Goal: Task Accomplishment & Management: Manage account settings

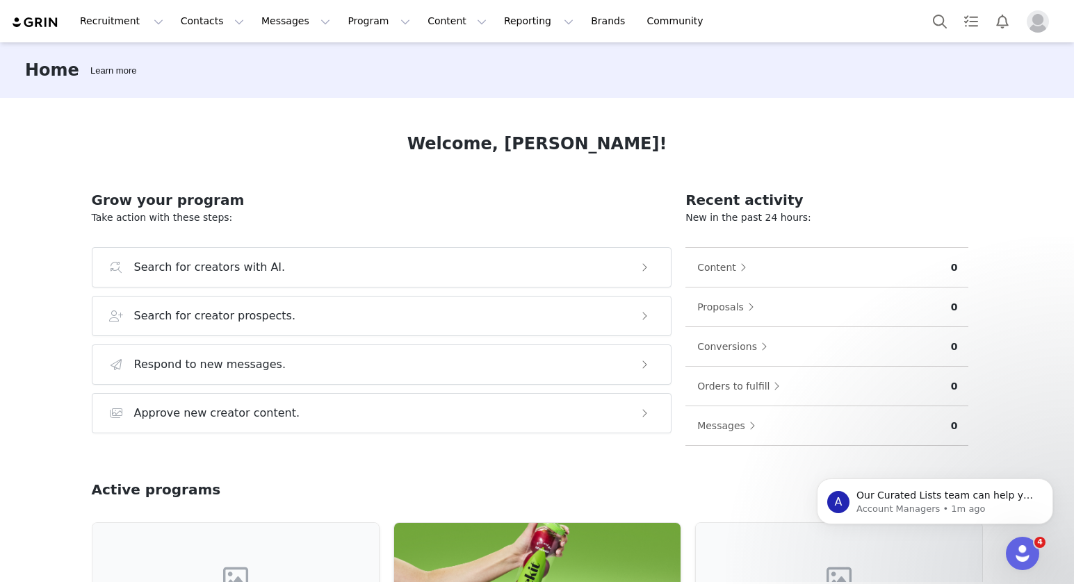
drag, startPoint x: 404, startPoint y: 177, endPoint x: 446, endPoint y: 167, distance: 43.5
click at [404, 178] on div "Welcome, [PERSON_NAME]! Grow your program Take action with these steps: Search …" at bounding box center [537, 340] width 958 height 484
click at [207, 24] on button "Contacts Contacts" at bounding box center [212, 21] width 80 height 31
click at [204, 81] on p "Prospects" at bounding box center [197, 87] width 47 height 15
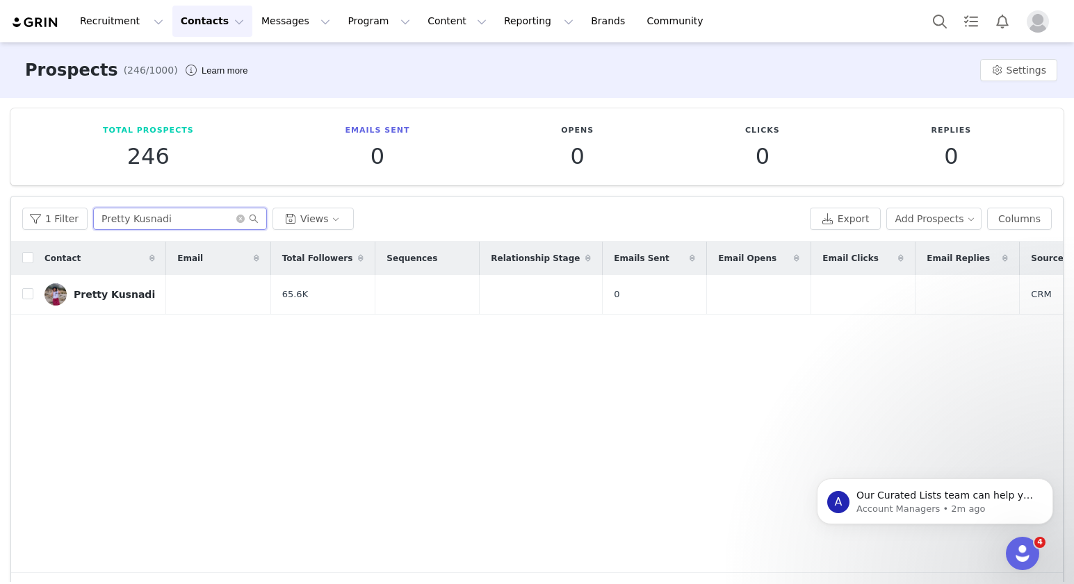
click at [197, 219] on input "Pretty Kusnadi" at bounding box center [180, 219] width 174 height 22
click at [922, 220] on button "Add Prospects" at bounding box center [934, 219] width 96 height 22
click at [900, 249] on span "Add a Prospect" at bounding box center [935, 245] width 73 height 15
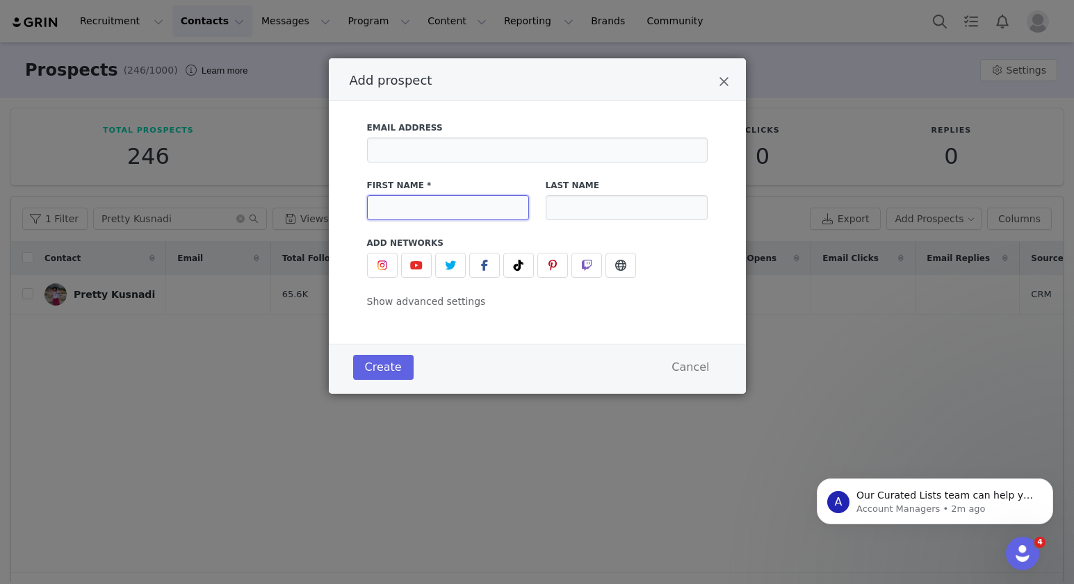
drag, startPoint x: 419, startPoint y: 208, endPoint x: 432, endPoint y: 210, distance: 13.4
paste input "@angela_lanz"
type input "@angela_lanz"
drag, startPoint x: 384, startPoint y: 268, endPoint x: 412, endPoint y: 304, distance: 45.5
click at [384, 268] on img "Add prospect" at bounding box center [382, 265] width 11 height 11
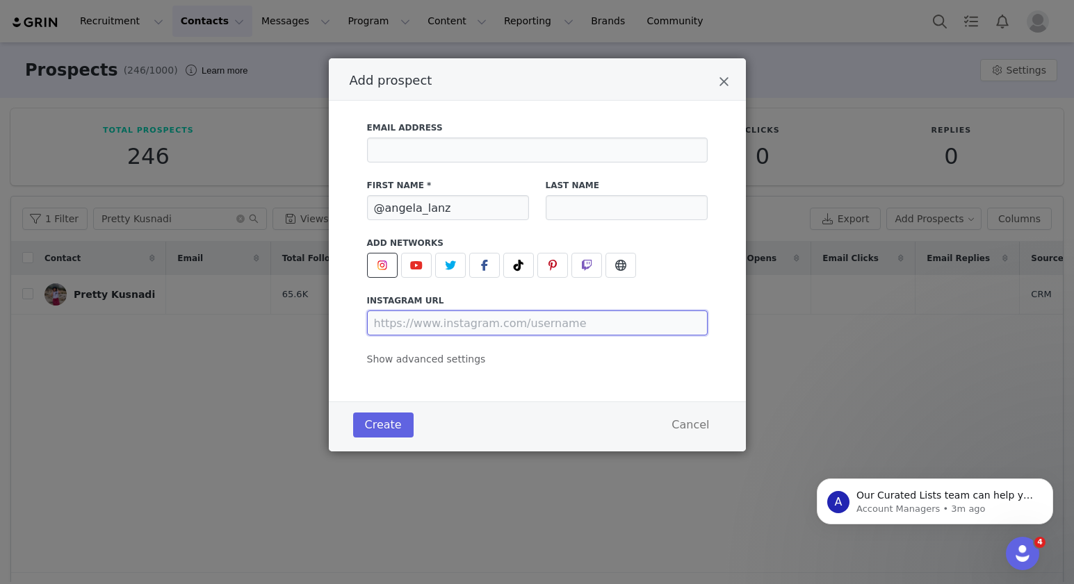
click at [534, 327] on input "Add prospect" at bounding box center [537, 323] width 341 height 25
paste input "[URL][DOMAIN_NAME]"
type input "[URL][DOMAIN_NAME]"
click at [530, 420] on div "Create Cancel" at bounding box center [537, 425] width 375 height 32
drag, startPoint x: 392, startPoint y: 410, endPoint x: 656, endPoint y: 462, distance: 269.2
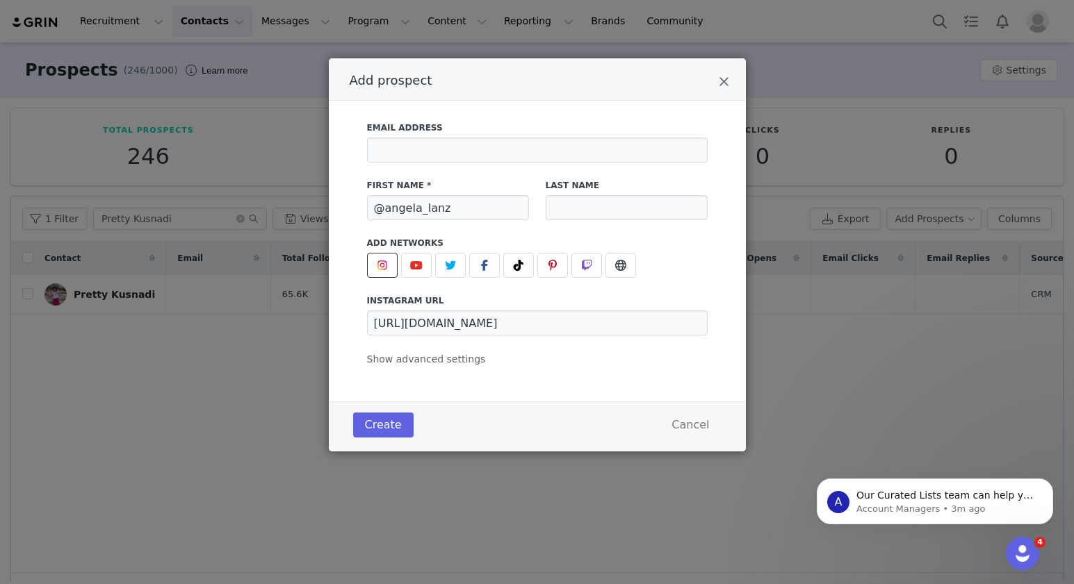
click at [409, 418] on div "Create Cancel" at bounding box center [537, 425] width 375 height 32
click at [377, 425] on button "Create" at bounding box center [383, 425] width 60 height 25
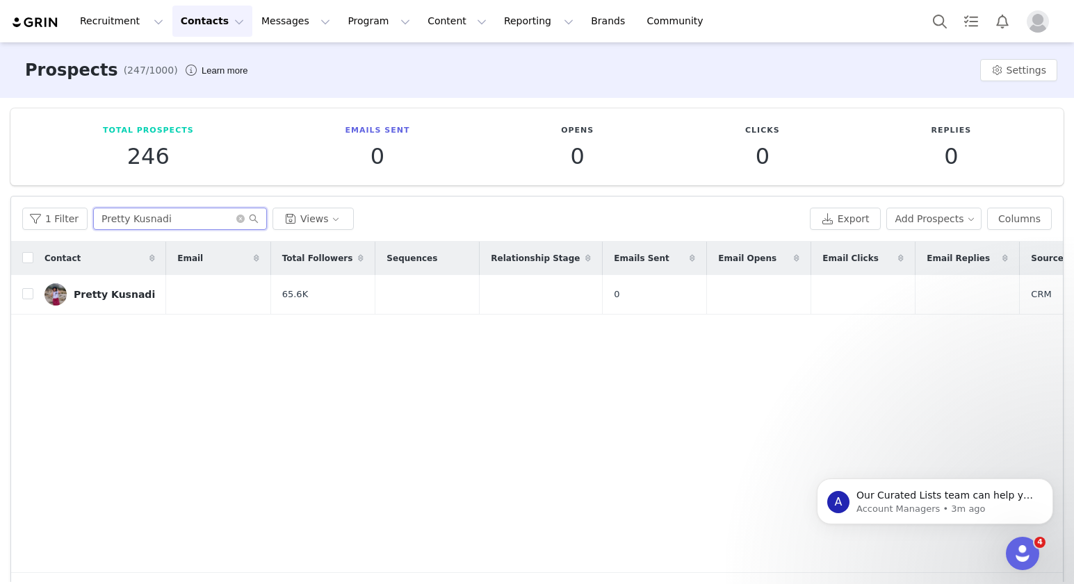
click at [179, 217] on input "Pretty Kusnadi" at bounding box center [180, 219] width 174 height 22
paste input "@angela_lanz"
type input "@angela_lanz"
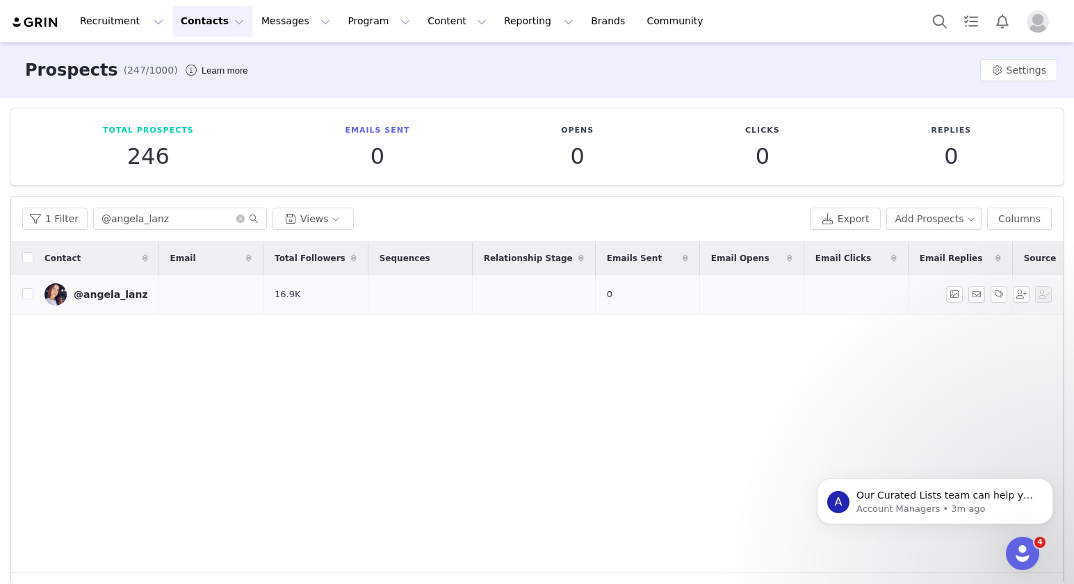
click at [115, 295] on div "@angela_lanz" at bounding box center [111, 294] width 74 height 11
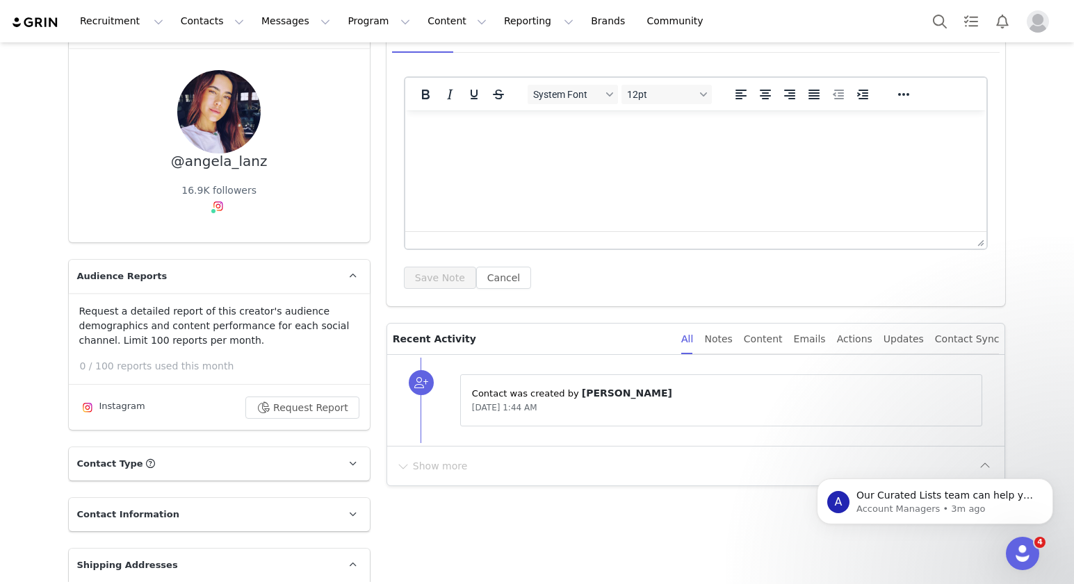
drag, startPoint x: 321, startPoint y: 409, endPoint x: 346, endPoint y: 418, distance: 26.6
click at [321, 410] on button "Request Report" at bounding box center [302, 408] width 114 height 22
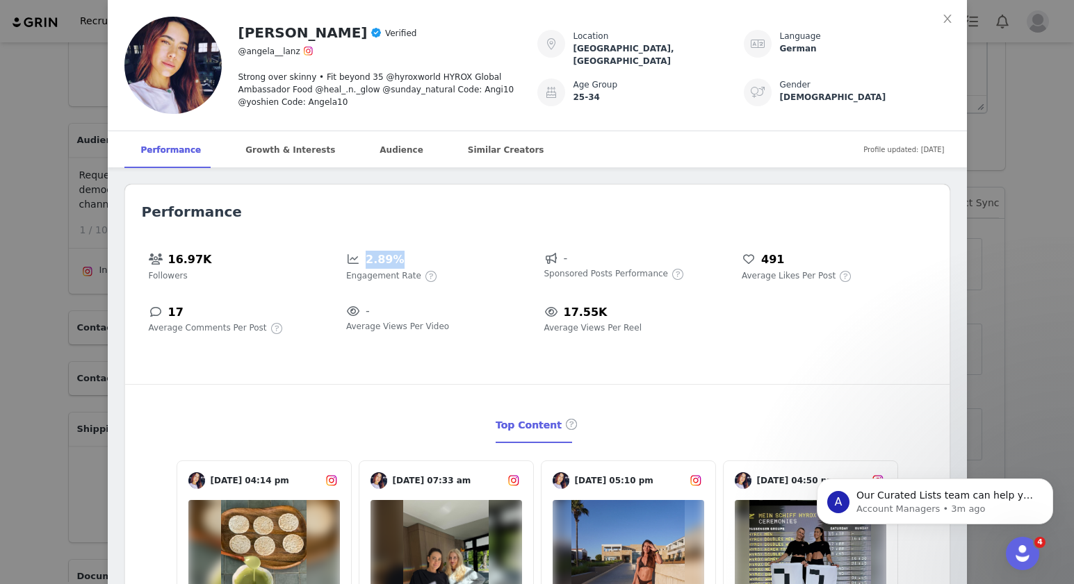
scroll to position [8, 0]
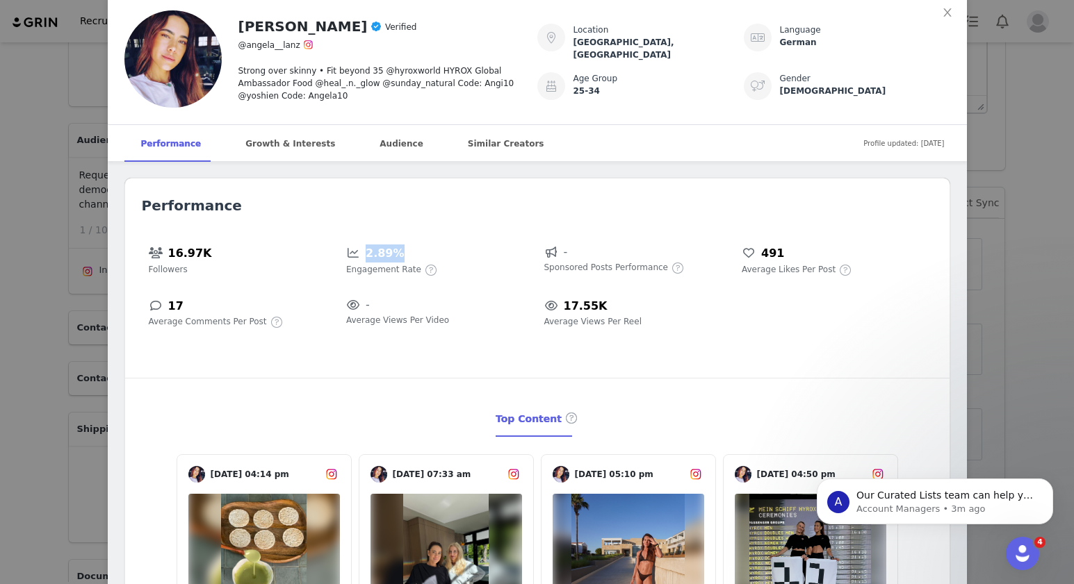
drag, startPoint x: 395, startPoint y: 263, endPoint x: 363, endPoint y: 263, distance: 31.3
click at [362, 263] on div "2.89% Engagement Rate" at bounding box center [438, 263] width 198 height 53
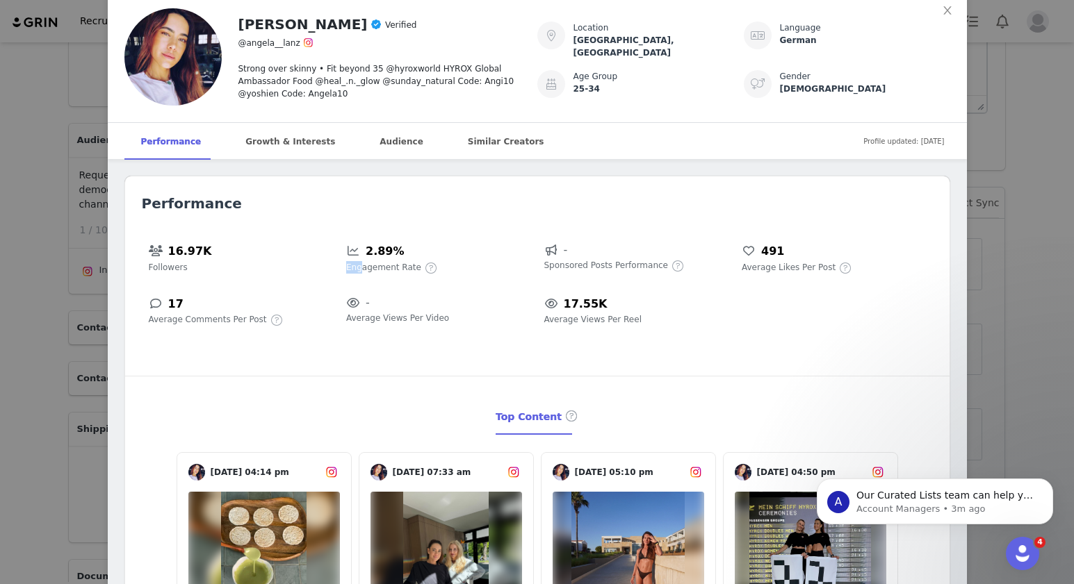
copy div "Eng"
drag, startPoint x: 413, startPoint y: 248, endPoint x: 366, endPoint y: 249, distance: 48.0
click at [366, 249] on div "2.89%" at bounding box center [438, 252] width 184 height 19
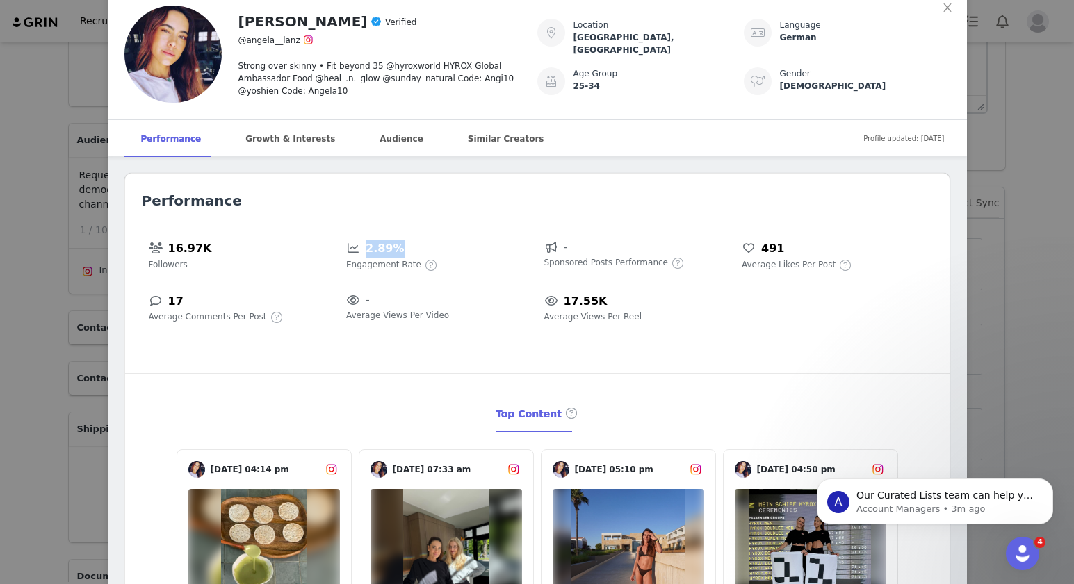
copy h5 "2.89%"
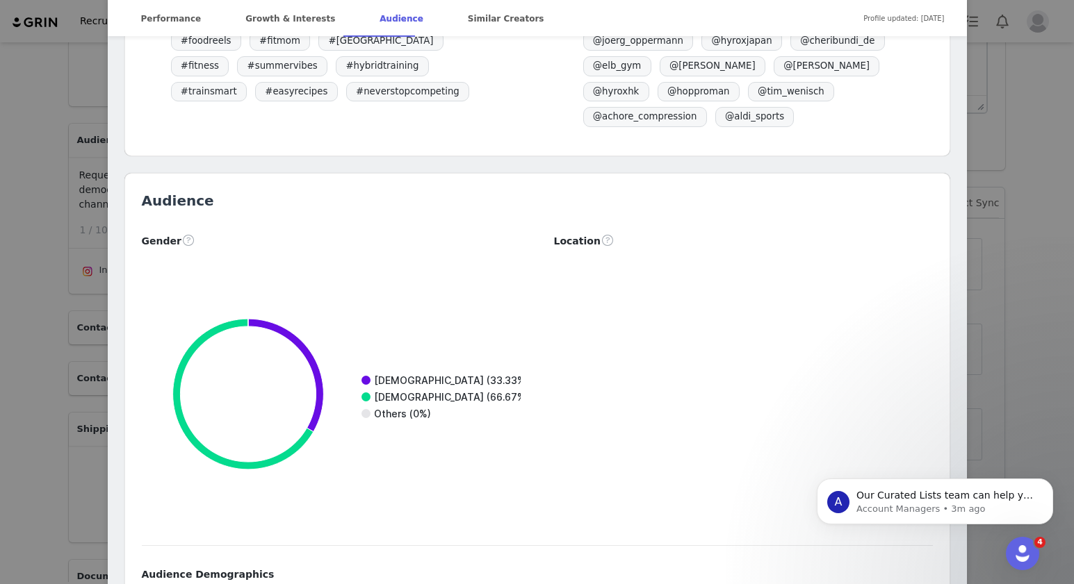
scroll to position [1680, 0]
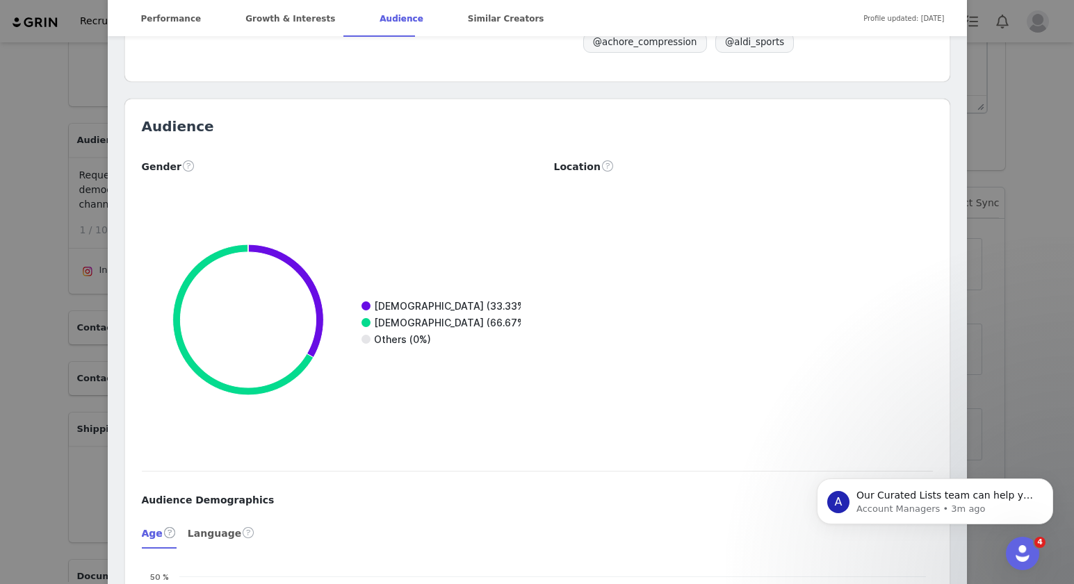
click at [541, 256] on div "Gender Created with Highcharts 9.3.3 Chart title [DEMOGRAPHIC_DATA] (33.33%) [D…" at bounding box center [537, 309] width 824 height 303
click at [604, 165] on span at bounding box center [607, 166] width 14 height 17
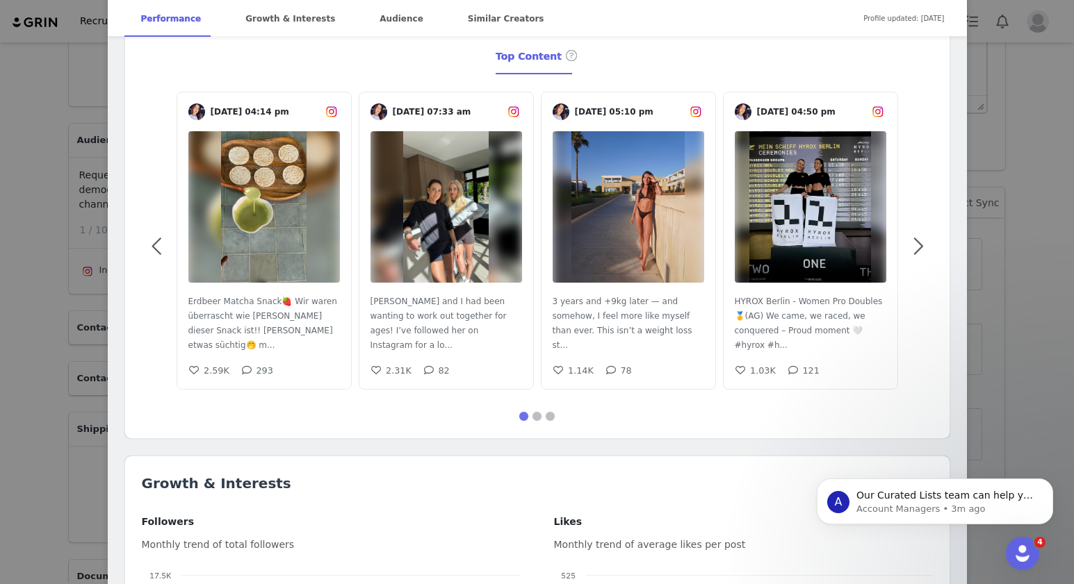
scroll to position [327, 0]
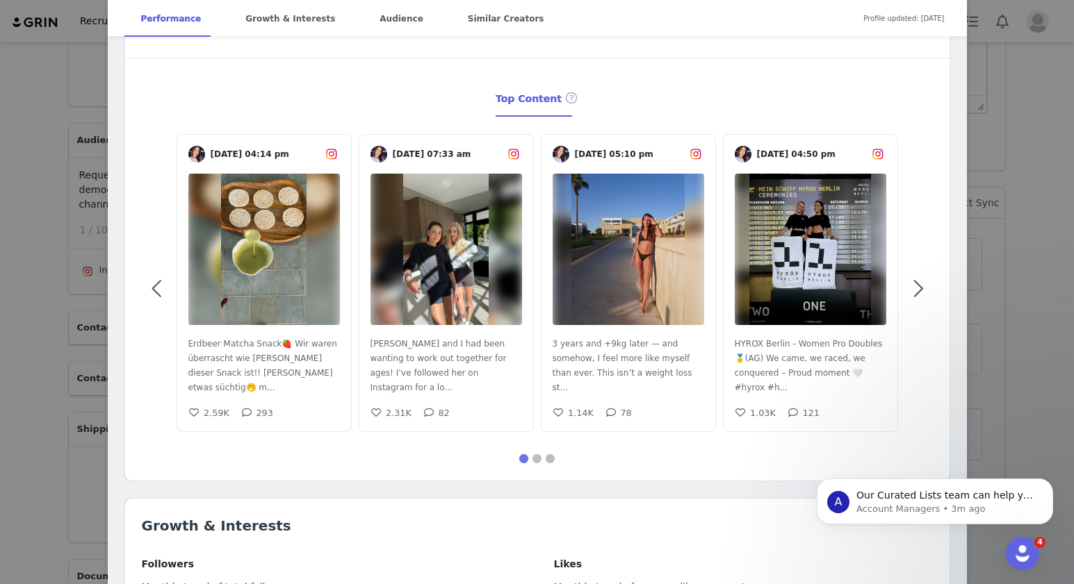
click at [1023, 231] on div "[PERSON_NAME] Verified @[PERSON_NAME] over skinny • Fit beyond 35 @hyroxworld H…" at bounding box center [537, 292] width 1074 height 584
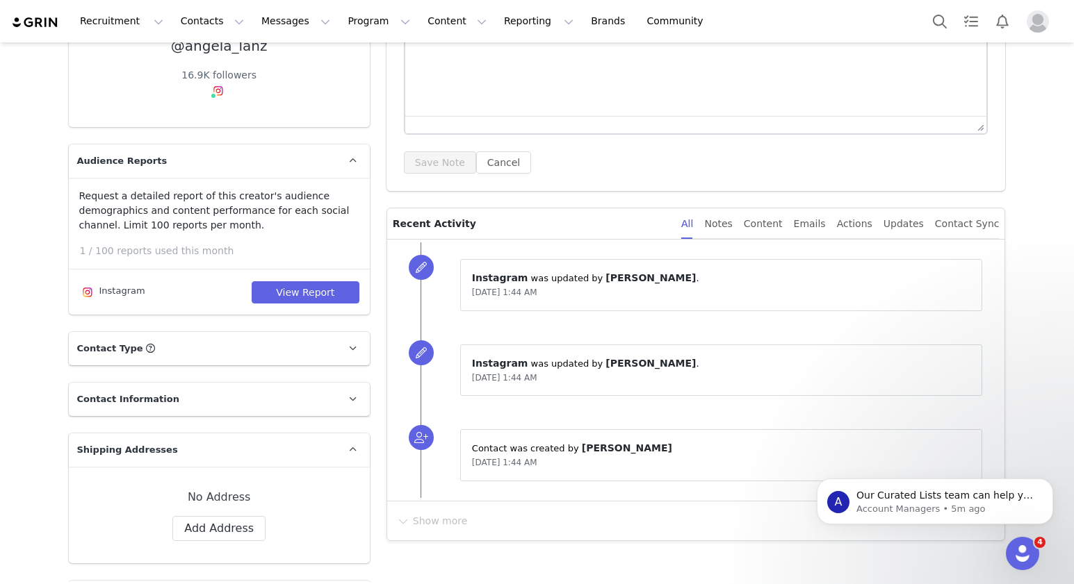
scroll to position [72, 0]
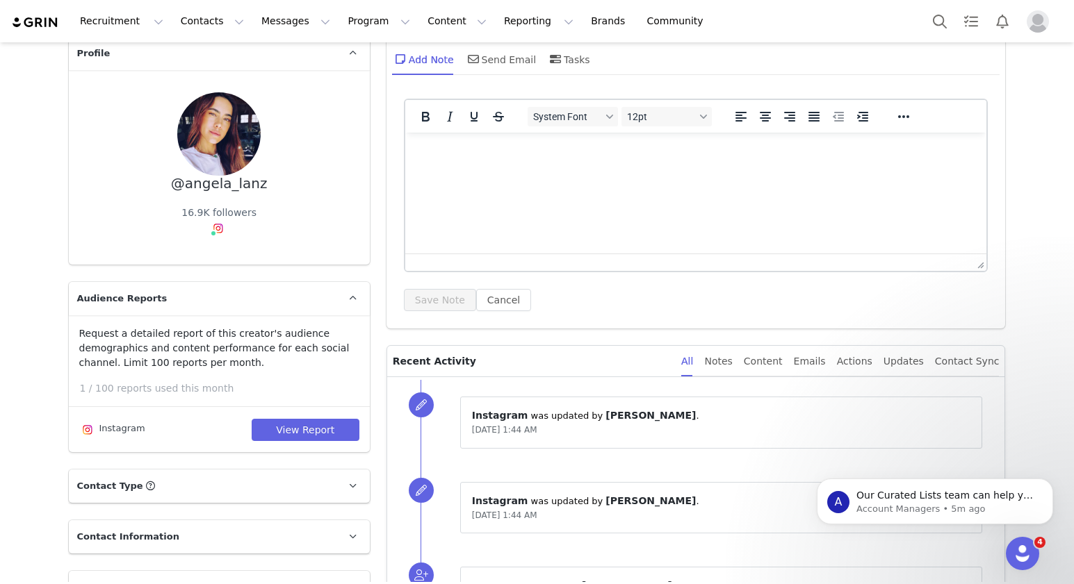
drag, startPoint x: 311, startPoint y: 432, endPoint x: 378, endPoint y: 379, distance: 85.1
click at [313, 430] on button "View Report" at bounding box center [306, 430] width 108 height 22
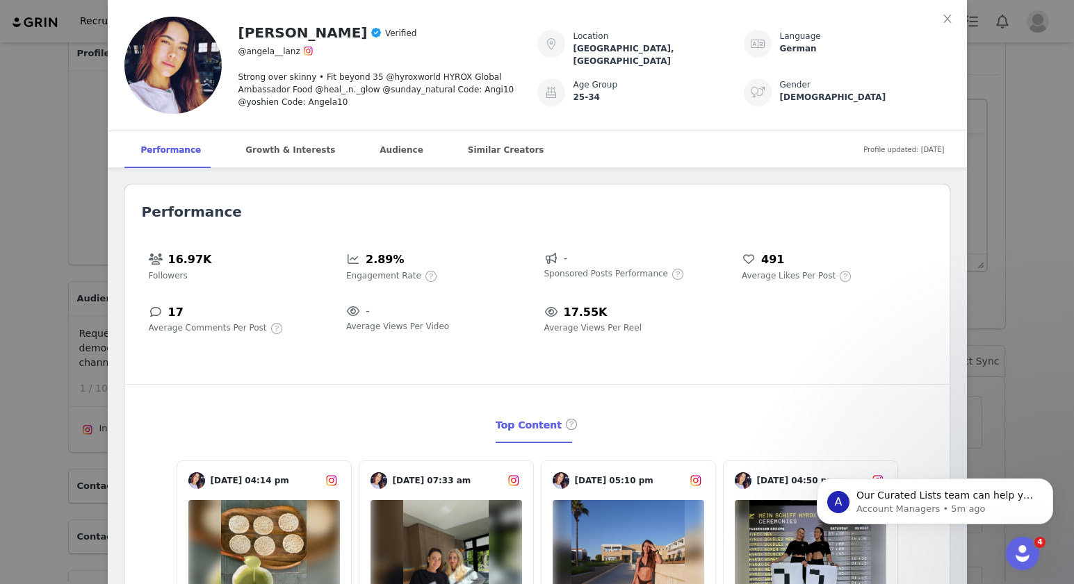
scroll to position [0, 0]
click at [955, 17] on span "Close" at bounding box center [947, 19] width 39 height 39
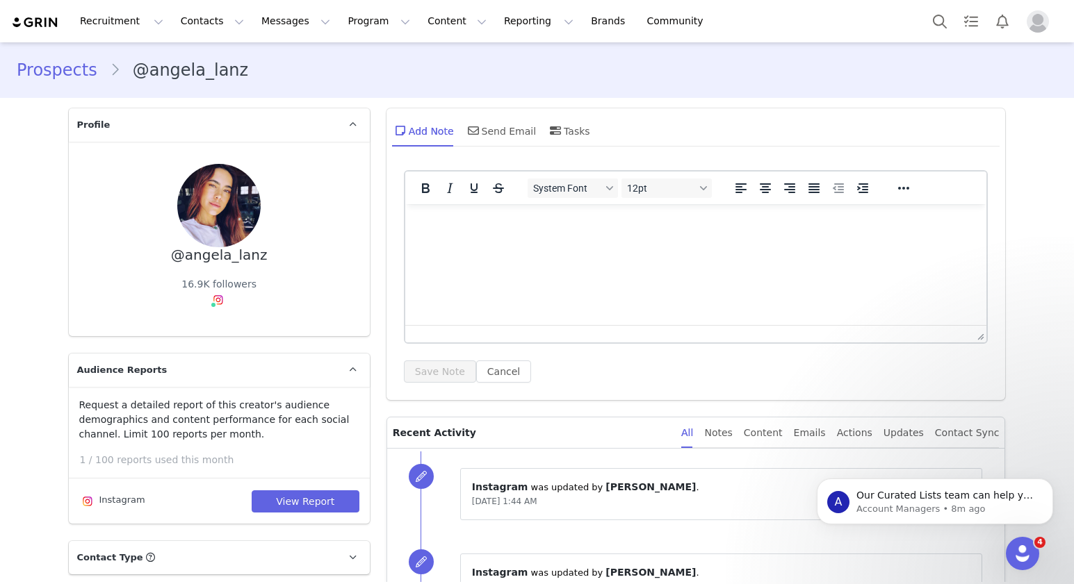
click at [65, 72] on link "Prospects" at bounding box center [63, 70] width 93 height 25
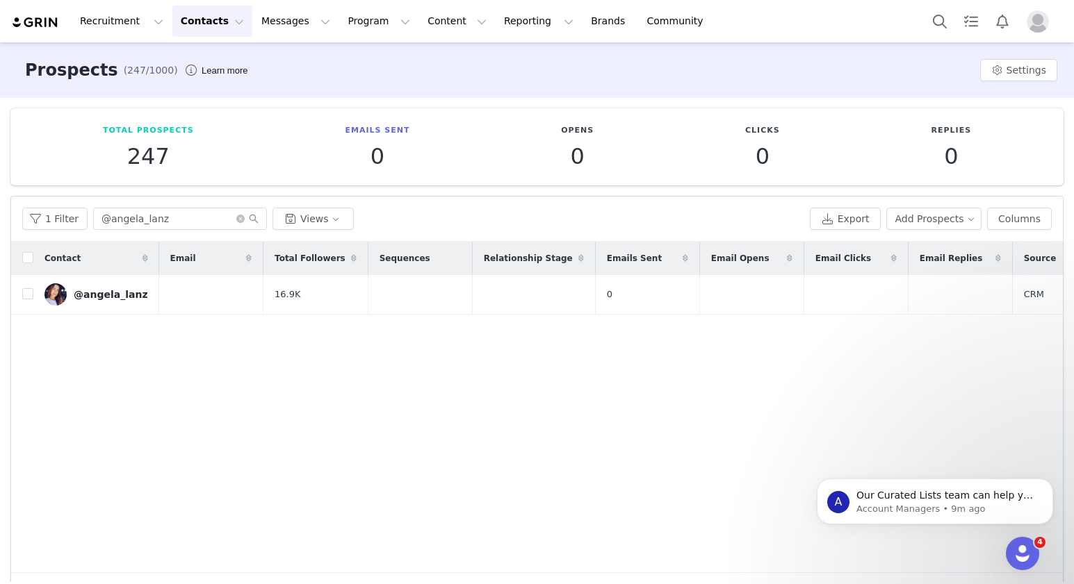
click at [199, 22] on button "Contacts Contacts" at bounding box center [212, 21] width 80 height 31
click at [204, 65] on p "Creators" at bounding box center [195, 61] width 42 height 15
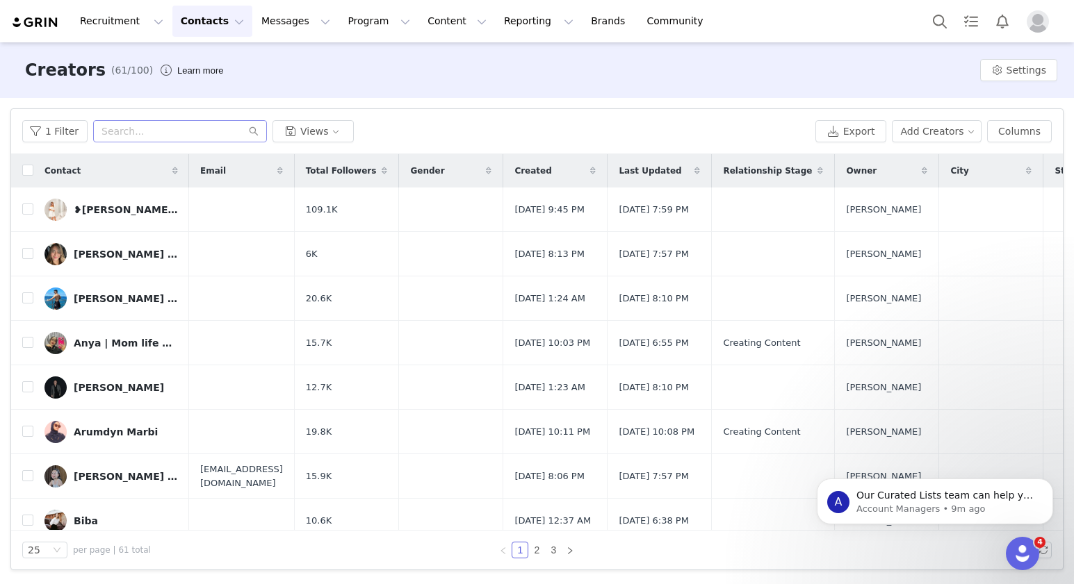
scroll to position [0, 3]
click at [957, 128] on button "Add Creators" at bounding box center [937, 131] width 90 height 22
click at [951, 161] on span "Add a Creator" at bounding box center [938, 158] width 67 height 15
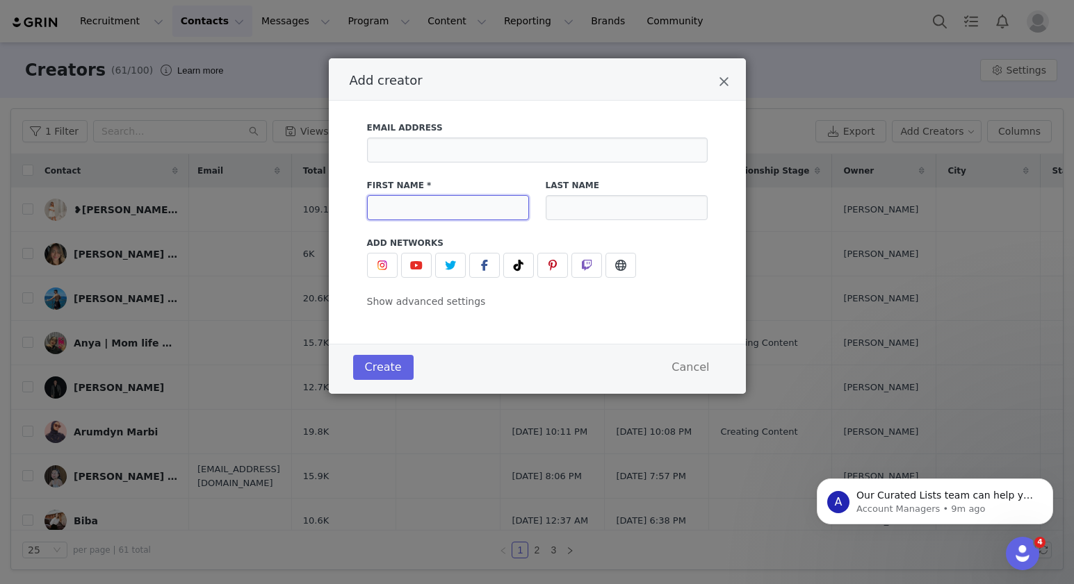
drag, startPoint x: 417, startPoint y: 219, endPoint x: 410, endPoint y: 215, distance: 7.8
paste input "@phlcui"
type input "@phlcui"
drag, startPoint x: 387, startPoint y: 266, endPoint x: 445, endPoint y: 297, distance: 65.9
click at [388, 267] on span "Add creator" at bounding box center [382, 265] width 17 height 17
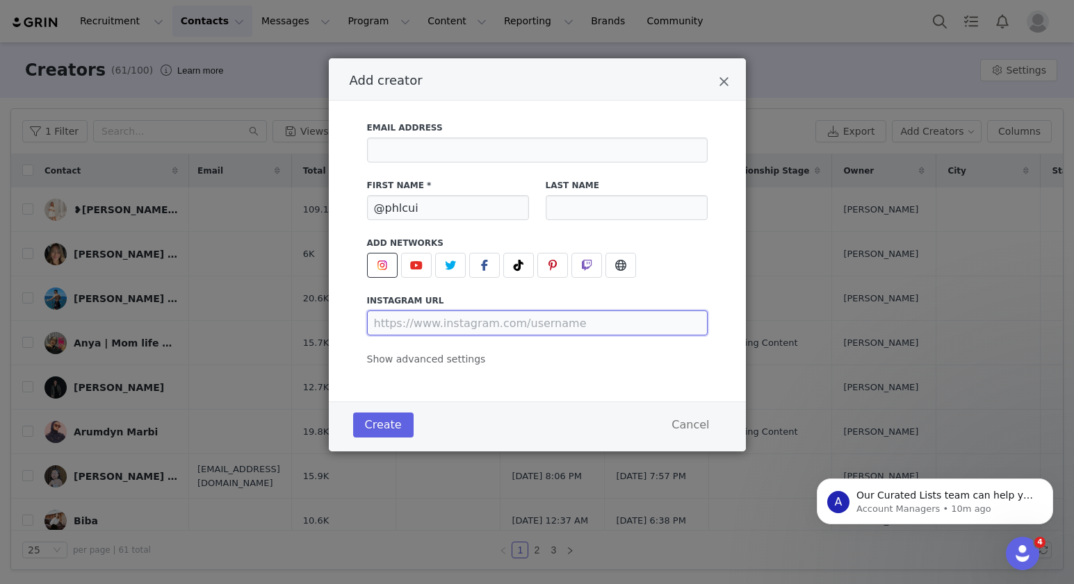
click at [495, 322] on input "Add creator" at bounding box center [537, 323] width 341 height 25
paste input "@phlcui"
click at [476, 436] on div "Create Cancel" at bounding box center [537, 425] width 375 height 32
click at [381, 423] on button "Create" at bounding box center [383, 425] width 60 height 25
drag, startPoint x: 449, startPoint y: 418, endPoint x: 416, endPoint y: 423, distance: 33.0
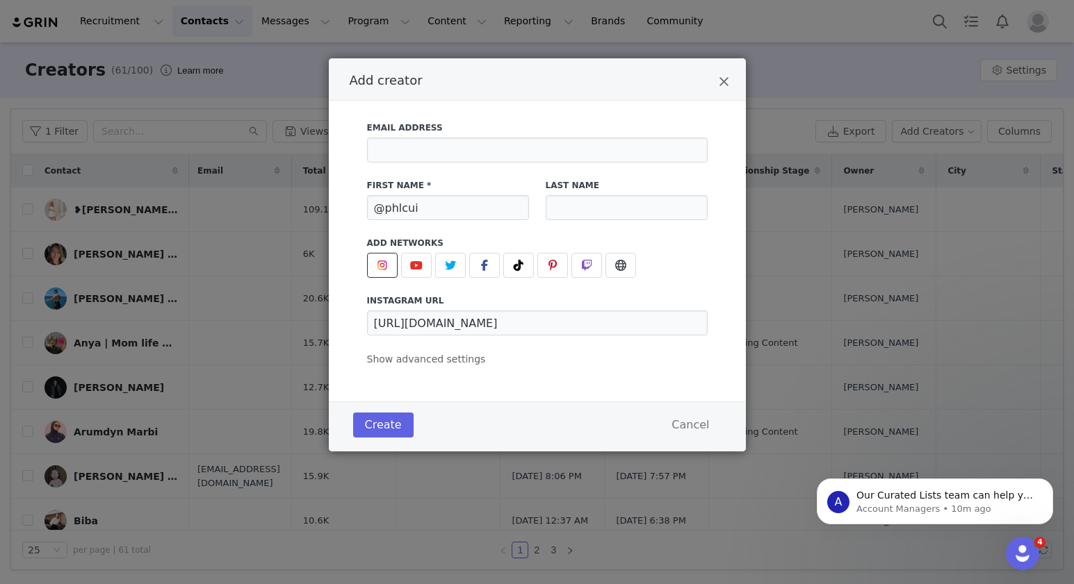
click at [448, 418] on div "Create Cancel" at bounding box center [537, 425] width 375 height 32
drag, startPoint x: 404, startPoint y: 424, endPoint x: 468, endPoint y: 407, distance: 66.3
click at [404, 424] on button "Create" at bounding box center [383, 425] width 60 height 25
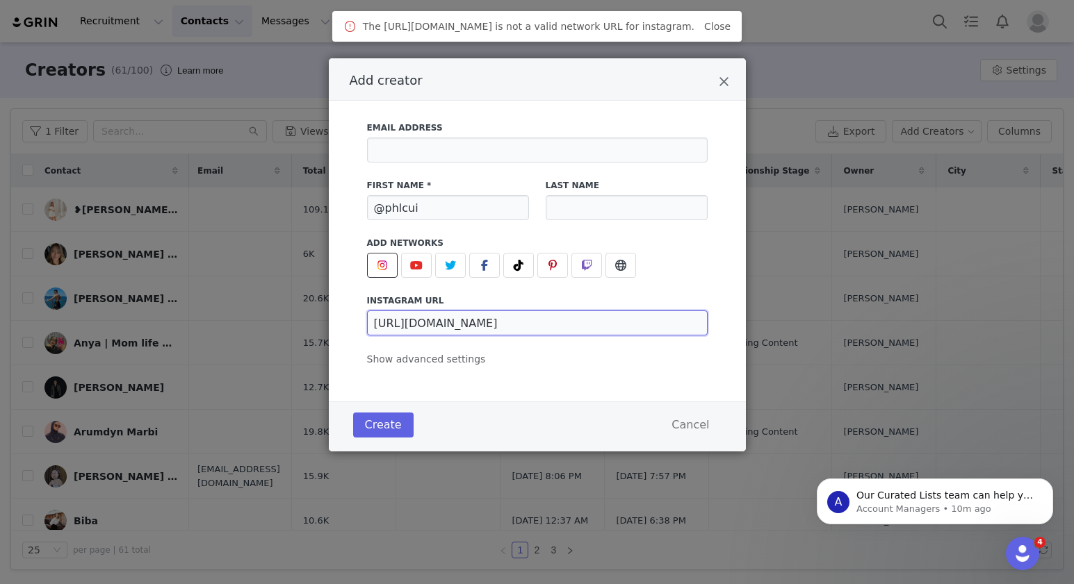
click at [593, 326] on input "[URL][DOMAIN_NAME]" at bounding box center [537, 323] width 341 height 25
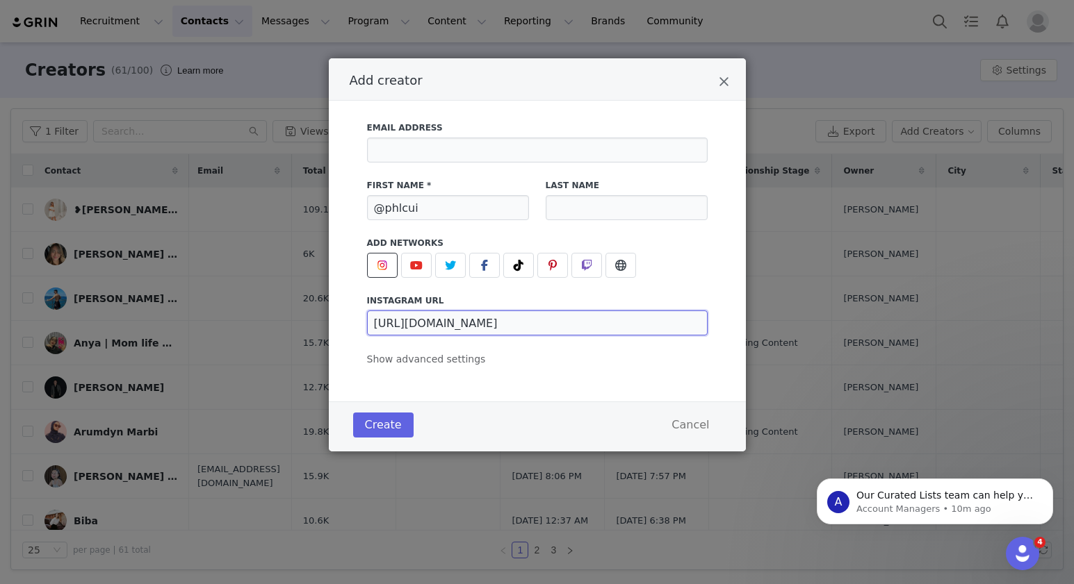
paste input "phlcui/"
type input "[URL][DOMAIN_NAME]"
drag, startPoint x: 600, startPoint y: 396, endPoint x: 304, endPoint y: 454, distance: 300.9
click at [599, 396] on div "Email Address First Name * @phlcui Last Name Add Networks instagram URL [URL][D…" at bounding box center [537, 251] width 417 height 301
click at [373, 418] on button "Create" at bounding box center [383, 425] width 60 height 25
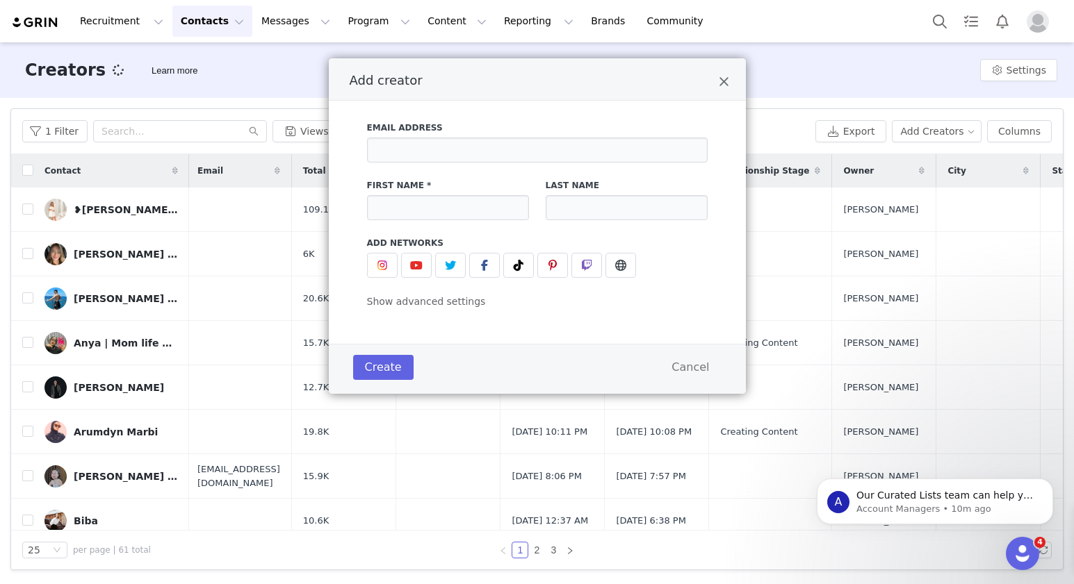
scroll to position [0, 0]
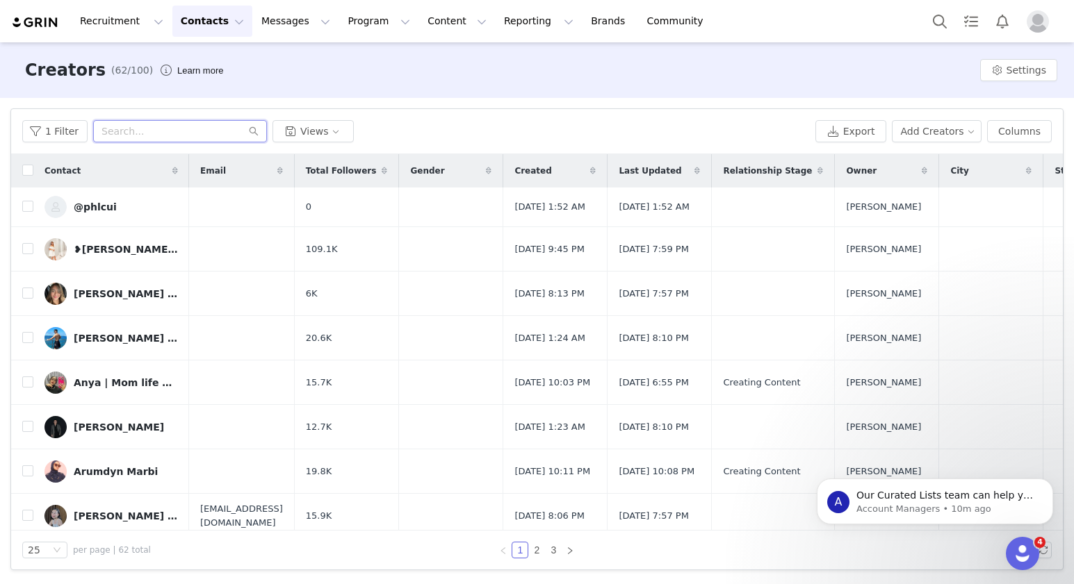
click at [140, 133] on input "text" at bounding box center [180, 131] width 174 height 22
click at [106, 203] on link "@phlcui" at bounding box center [110, 207] width 133 height 22
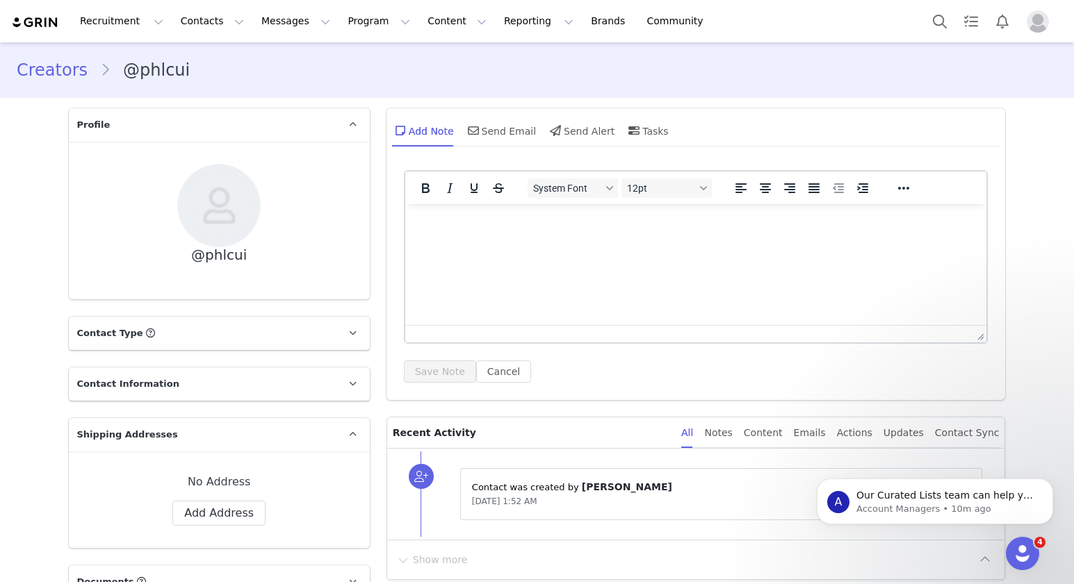
drag, startPoint x: 255, startPoint y: 259, endPoint x: 491, endPoint y: 540, distance: 367.5
click at [195, 257] on div "@phlcui" at bounding box center [219, 220] width 256 height 113
copy div "@phlcui"
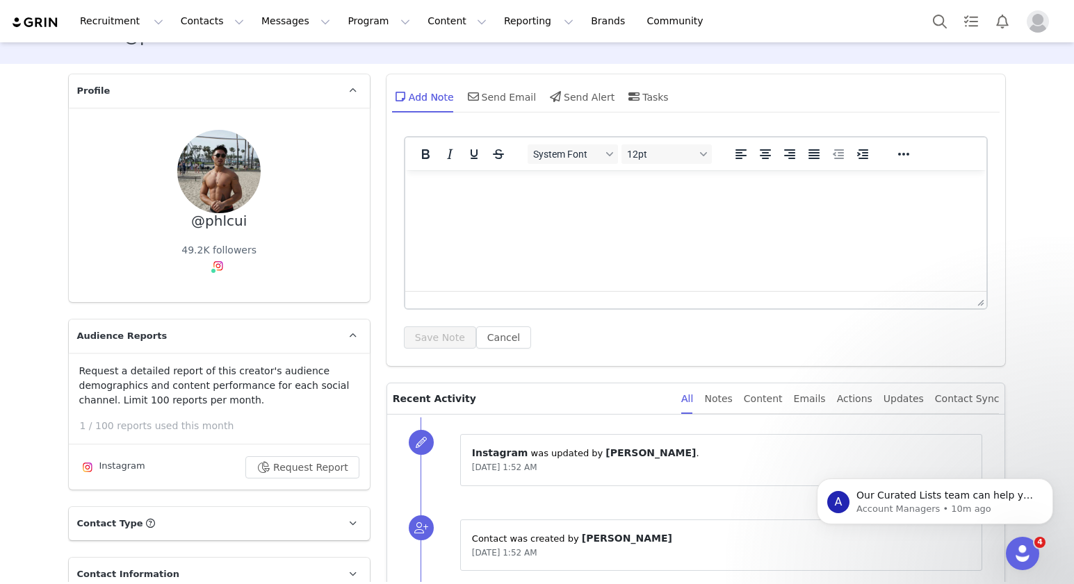
scroll to position [43, 0]
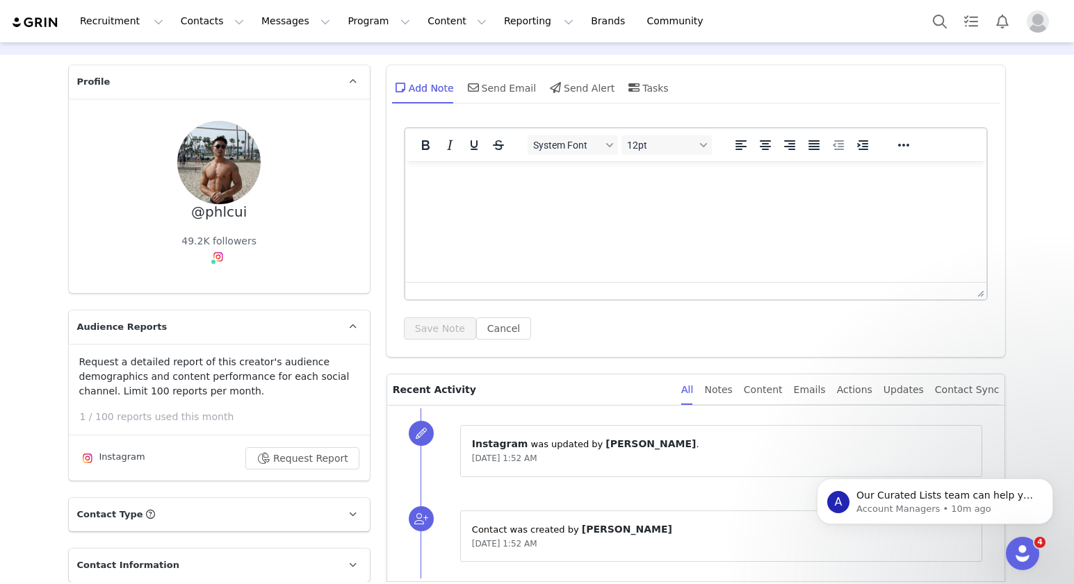
drag, startPoint x: 317, startPoint y: 458, endPoint x: 488, endPoint y: 468, distance: 171.3
click at [321, 458] on button "Request Report" at bounding box center [302, 459] width 114 height 22
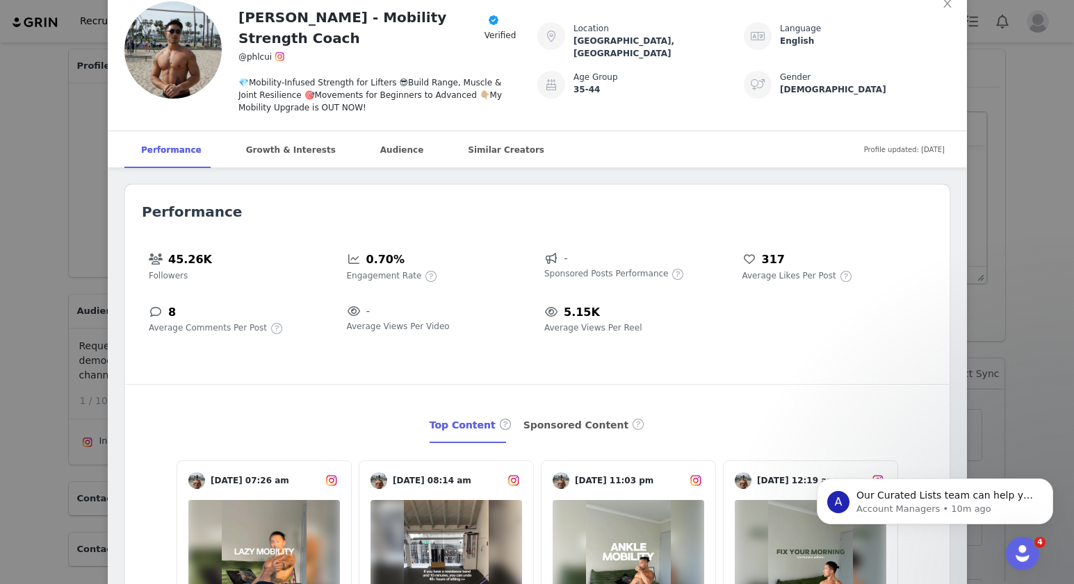
scroll to position [18, 0]
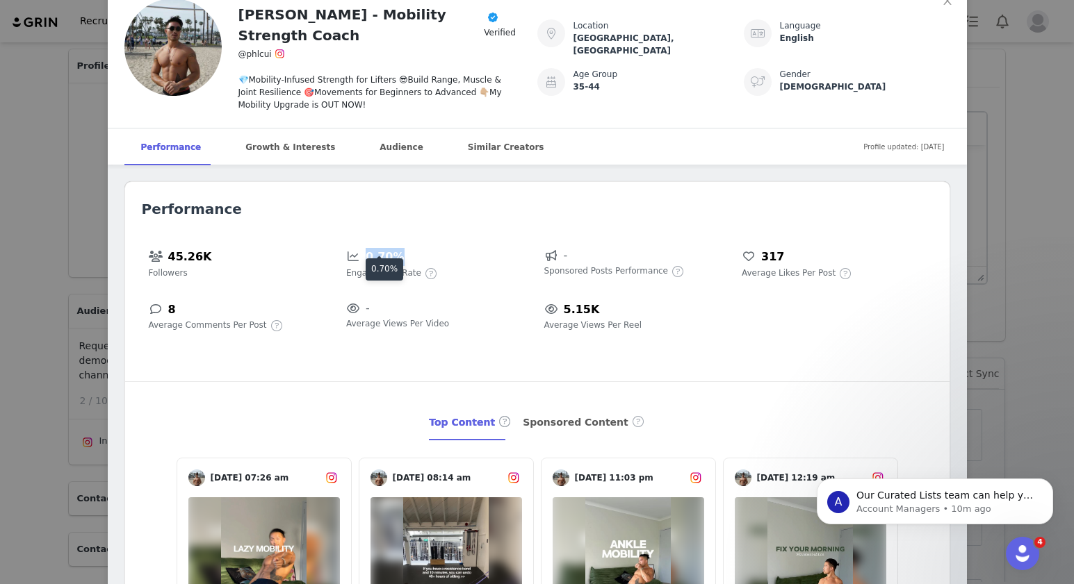
drag, startPoint x: 412, startPoint y: 241, endPoint x: 575, endPoint y: 385, distance: 217.1
click at [369, 247] on div "0.70%" at bounding box center [438, 256] width 184 height 19
copy h5 "0.70%"
drag, startPoint x: 944, startPoint y: 3, endPoint x: 974, endPoint y: 44, distance: 51.7
click at [944, 3] on icon "icon: close" at bounding box center [947, 0] width 11 height 11
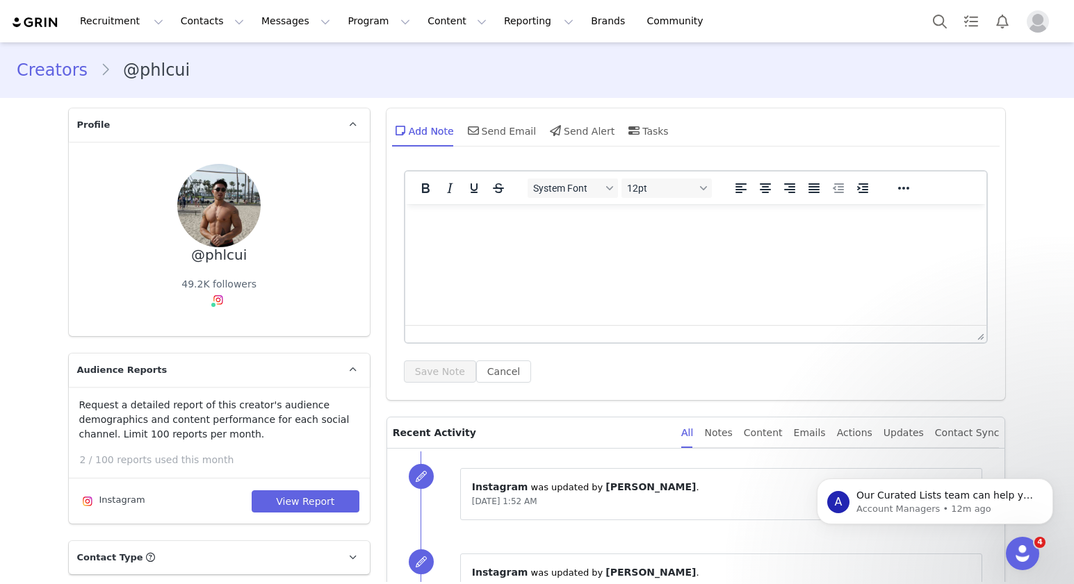
scroll to position [0, 0]
click at [54, 77] on link "Creators" at bounding box center [58, 70] width 83 height 25
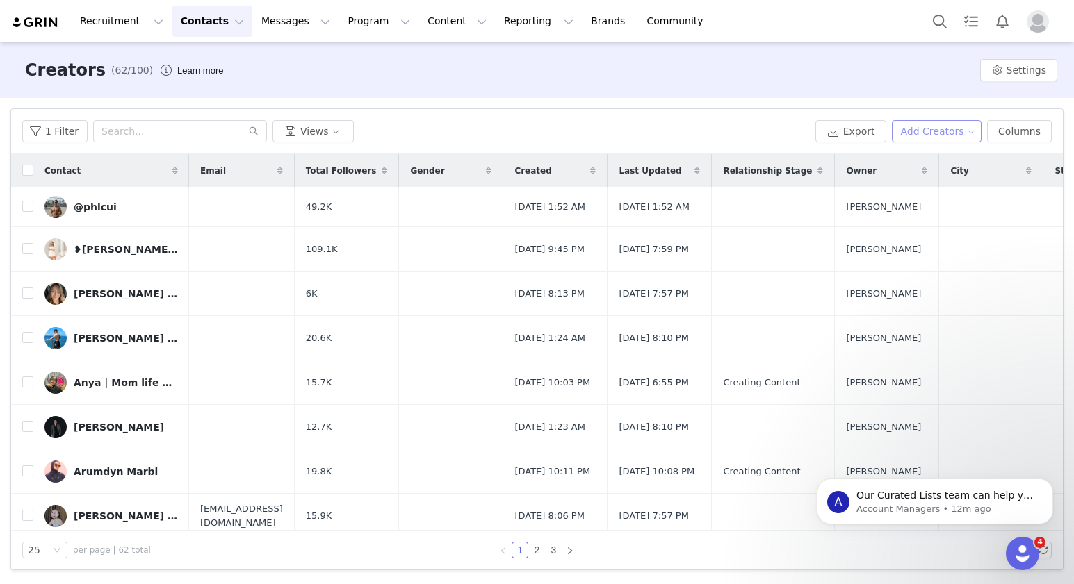
drag, startPoint x: 959, startPoint y: 127, endPoint x: 958, endPoint y: 138, distance: 11.1
click at [959, 128] on button "Add Creators" at bounding box center [937, 131] width 90 height 22
click at [960, 164] on span "Add a Creator" at bounding box center [938, 158] width 67 height 15
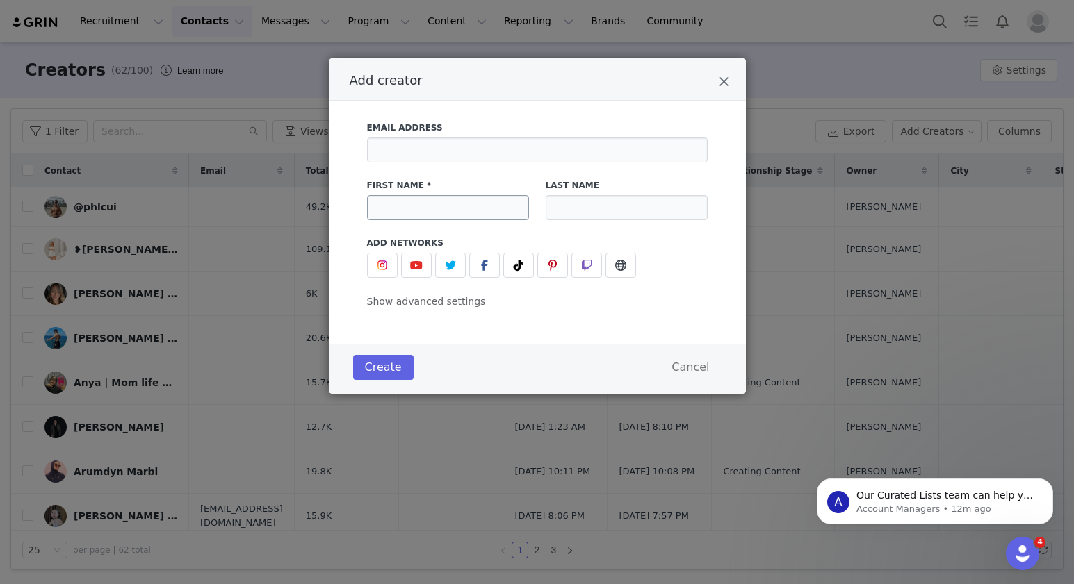
drag, startPoint x: 464, startPoint y: 136, endPoint x: 438, endPoint y: 217, distance: 85.1
click at [463, 138] on div "Email Address" at bounding box center [537, 142] width 341 height 41
paste input "agung_white"
click at [377, 265] on img "Add creator" at bounding box center [382, 265] width 11 height 11
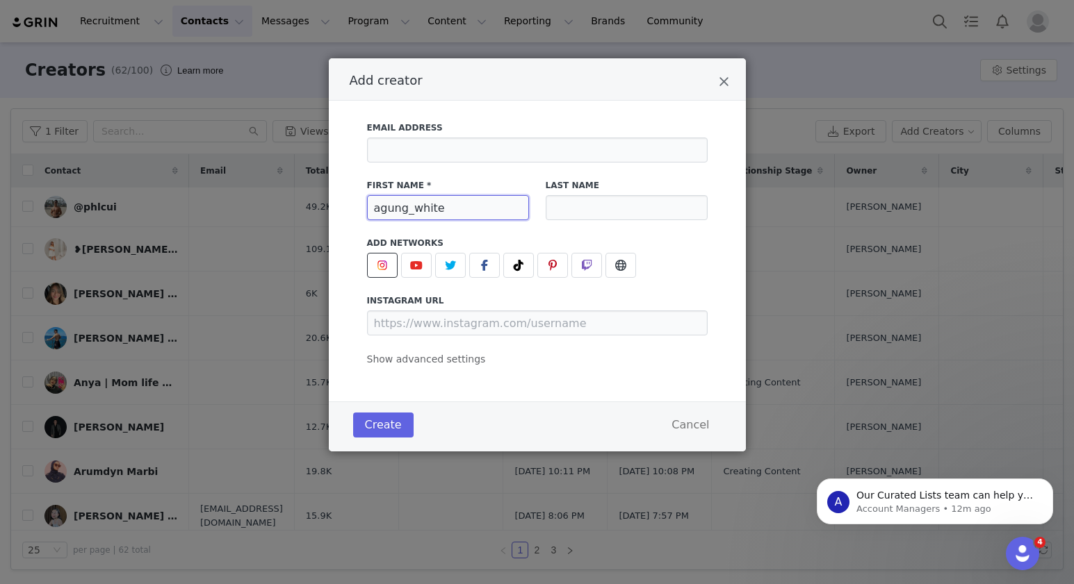
click at [441, 202] on input "agung_white" at bounding box center [448, 207] width 162 height 25
click at [441, 204] on input "agung_white" at bounding box center [448, 207] width 162 height 25
paste input "@an"
type input "@anung_white"
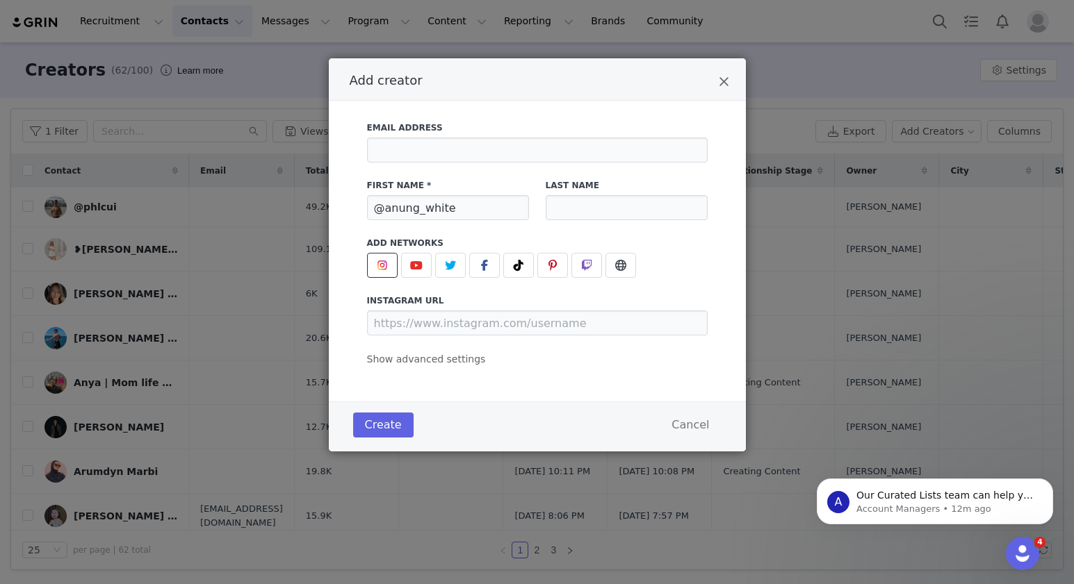
drag, startPoint x: 710, startPoint y: 279, endPoint x: 792, endPoint y: 566, distance: 298.5
click at [710, 280] on div "Email Address First Name * @anung_white Last Name Add Networks instagram URL yo…" at bounding box center [537, 240] width 375 height 254
drag, startPoint x: 438, startPoint y: 327, endPoint x: 452, endPoint y: 357, distance: 33.6
click at [438, 327] on input "Add creator" at bounding box center [537, 323] width 341 height 25
paste input "[URL][DOMAIN_NAME]"
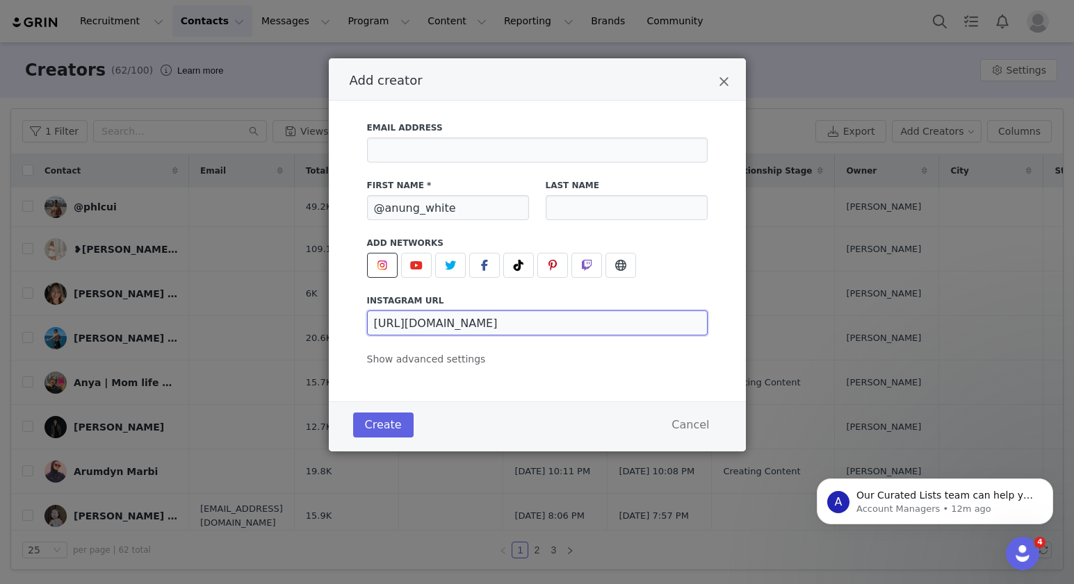
type input "[URL][DOMAIN_NAME]"
click at [487, 446] on div "Create Cancel" at bounding box center [537, 427] width 417 height 50
drag, startPoint x: 378, startPoint y: 421, endPoint x: 509, endPoint y: 434, distance: 131.9
click at [382, 422] on button "Create" at bounding box center [383, 425] width 60 height 25
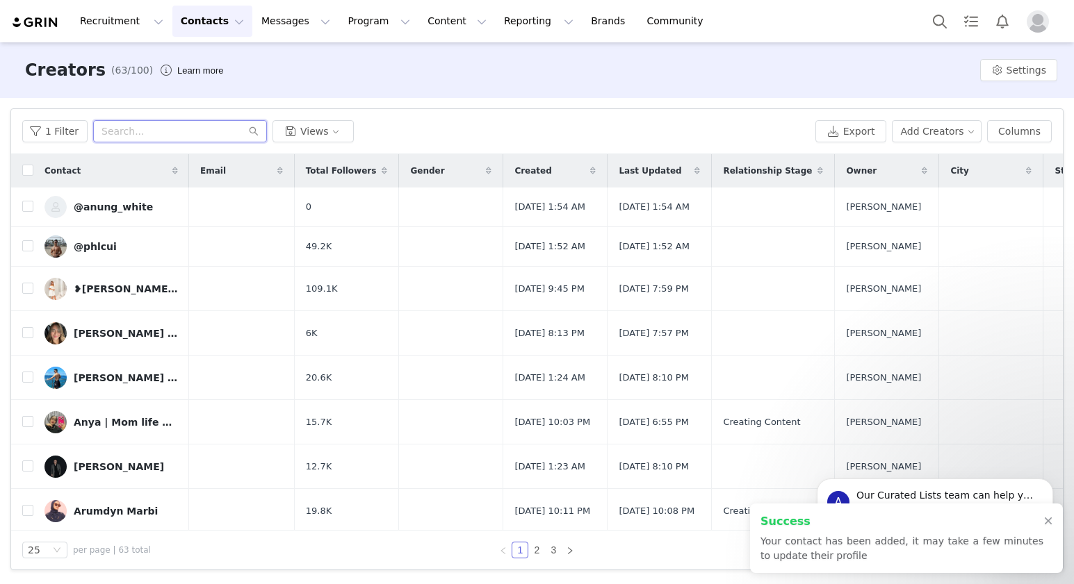
click at [158, 136] on input "text" at bounding box center [180, 131] width 174 height 22
drag, startPoint x: 116, startPoint y: 204, endPoint x: 238, endPoint y: 194, distance: 122.0
click at [120, 204] on div "@anung_white" at bounding box center [113, 207] width 79 height 11
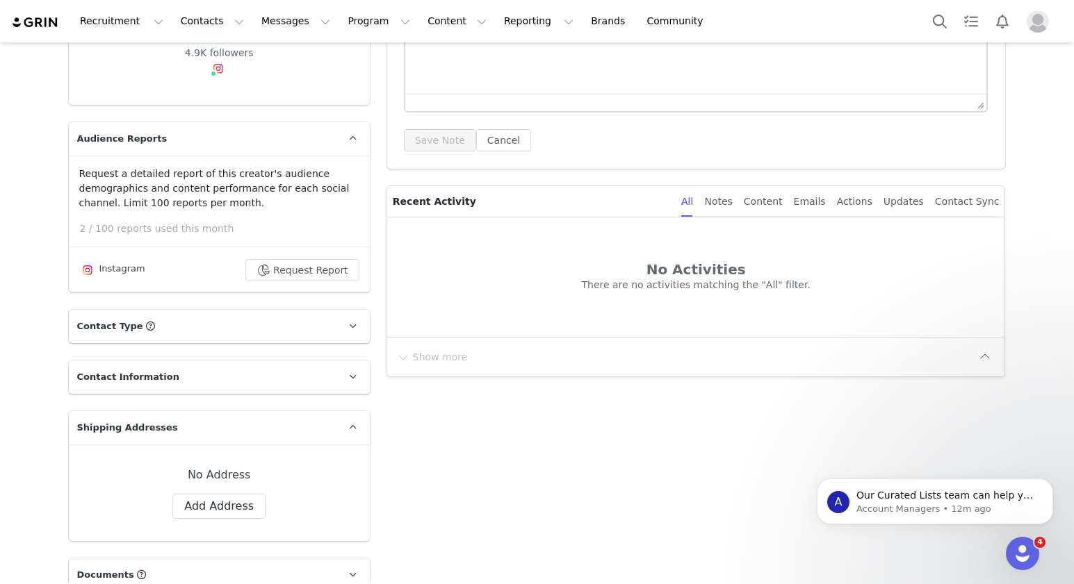
scroll to position [279, 0]
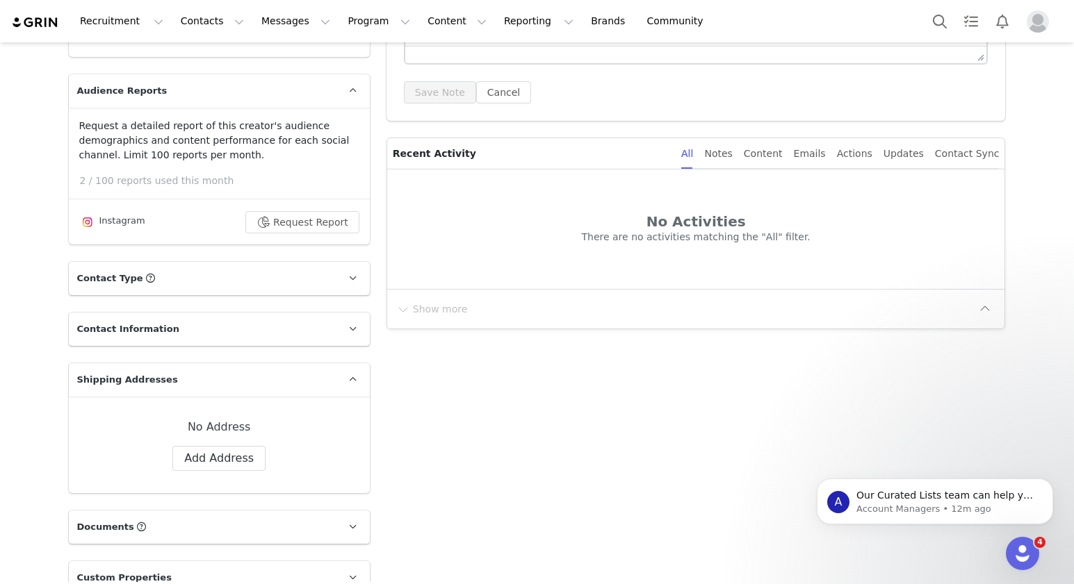
drag, startPoint x: 308, startPoint y: 217, endPoint x: 450, endPoint y: 232, distance: 142.6
click at [309, 217] on button "Request Report" at bounding box center [302, 222] width 114 height 22
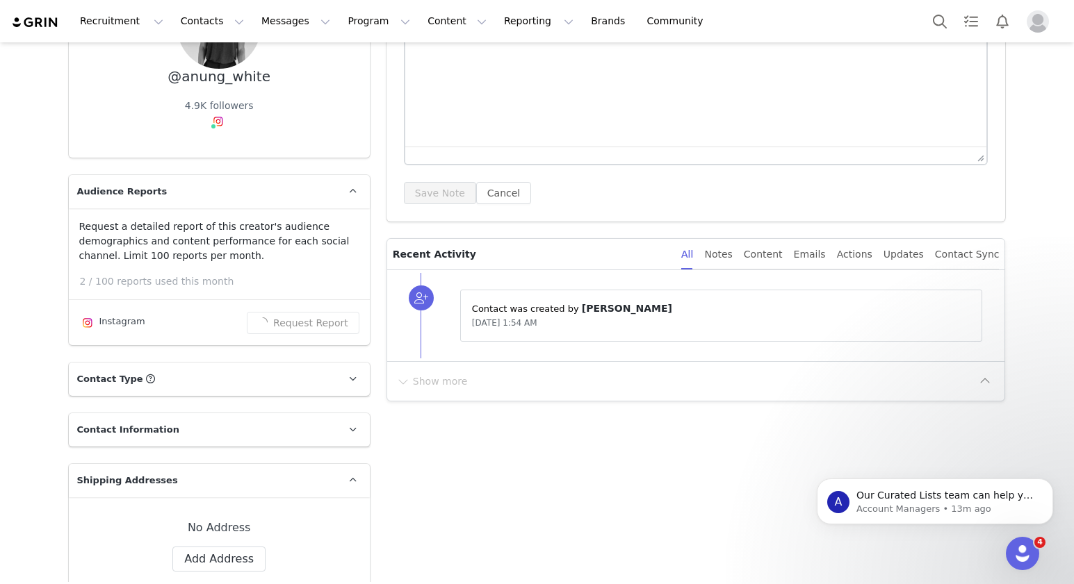
scroll to position [178, 0]
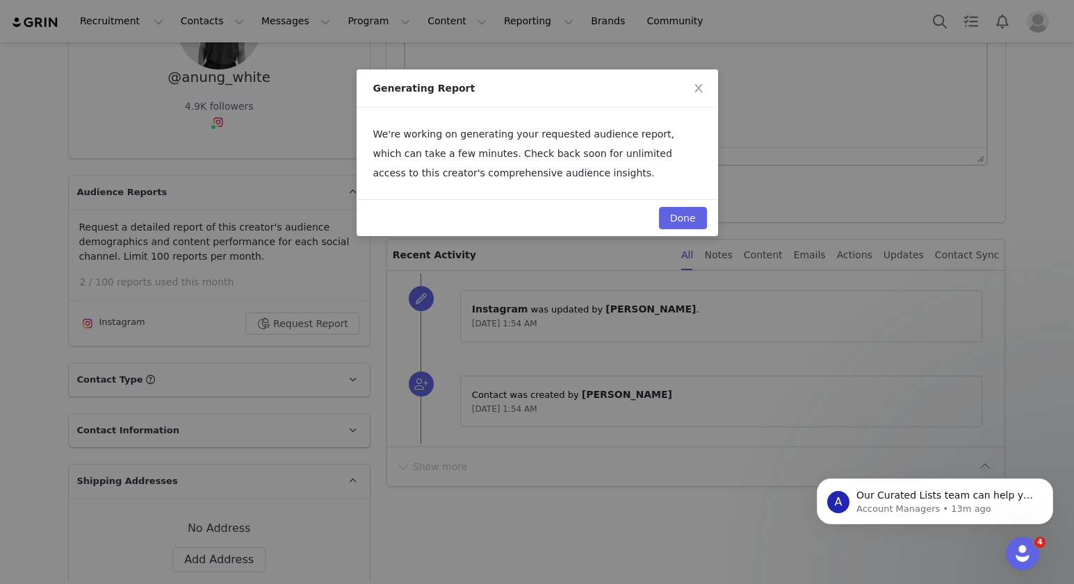
click at [694, 209] on button "Done" at bounding box center [683, 218] width 48 height 22
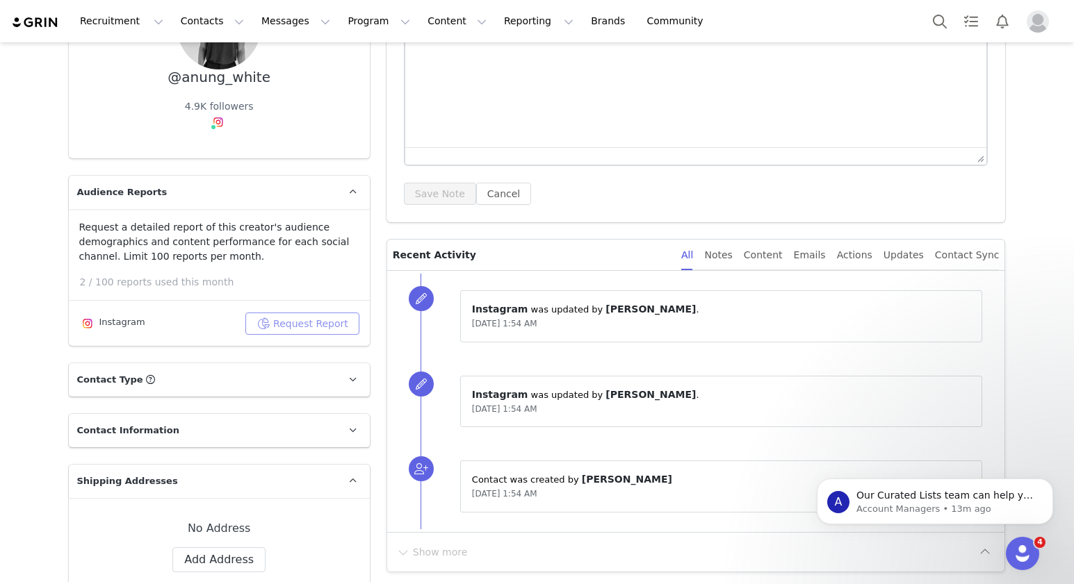
click at [311, 321] on button "Request Report" at bounding box center [302, 324] width 114 height 22
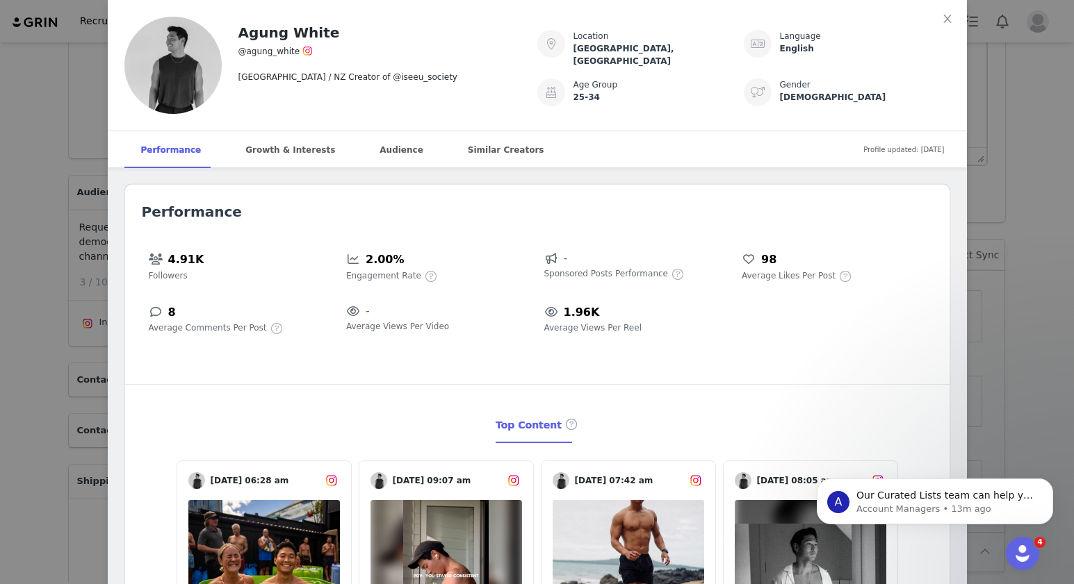
scroll to position [0, 0]
click at [947, 20] on icon "icon: close" at bounding box center [947, 19] width 8 height 8
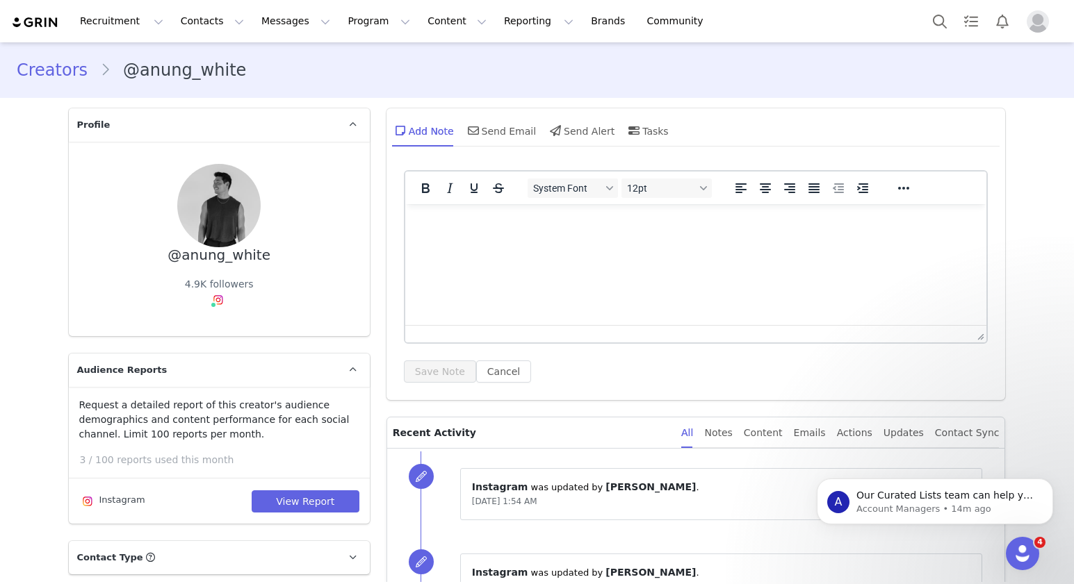
click at [64, 70] on link "Creators" at bounding box center [58, 70] width 83 height 25
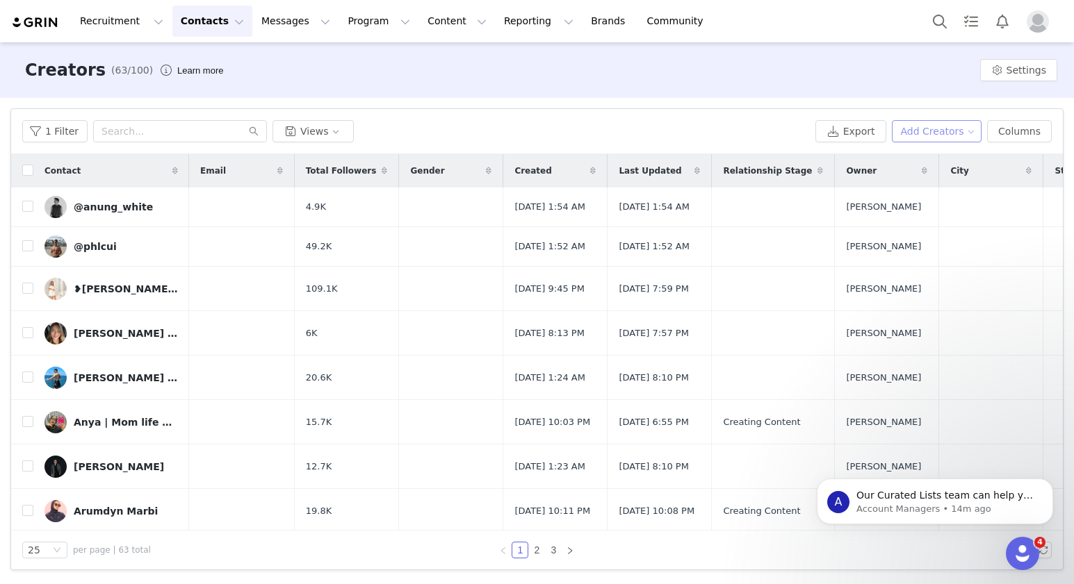
click at [944, 133] on button "Add Creators" at bounding box center [937, 131] width 90 height 22
drag, startPoint x: 913, startPoint y: 156, endPoint x: 762, endPoint y: 190, distance: 155.4
click at [912, 156] on span "Add a Creator" at bounding box center [938, 158] width 67 height 15
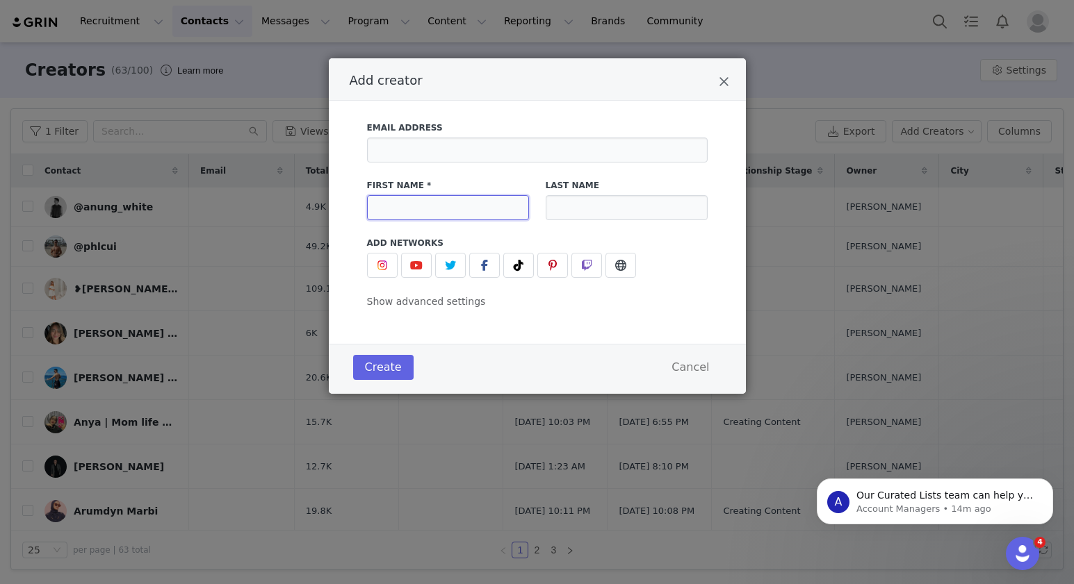
drag, startPoint x: 401, startPoint y: 199, endPoint x: 411, endPoint y: 212, distance: 15.8
paste input "@kylamatenga"
type input "@kylamatenga"
drag, startPoint x: 388, startPoint y: 265, endPoint x: 406, endPoint y: 281, distance: 24.6
click at [388, 266] on span "Add creator" at bounding box center [382, 265] width 17 height 17
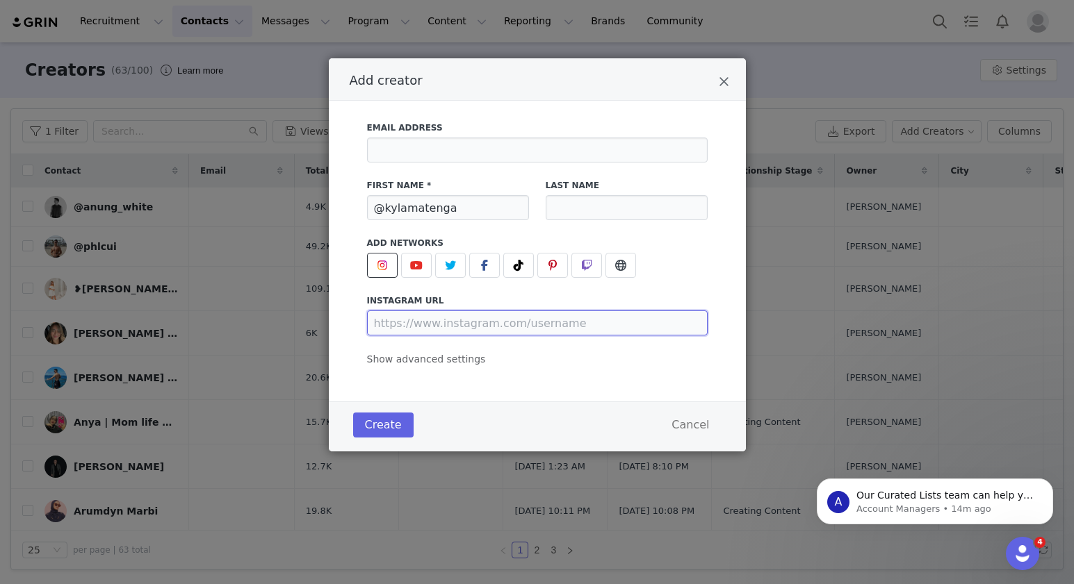
click at [440, 332] on input "Add creator" at bounding box center [537, 323] width 341 height 25
paste input "[URL][DOMAIN_NAME]"
type input "[URL][DOMAIN_NAME]"
click at [479, 443] on div "Create Cancel" at bounding box center [537, 427] width 417 height 50
drag, startPoint x: 376, startPoint y: 427, endPoint x: 390, endPoint y: 428, distance: 13.9
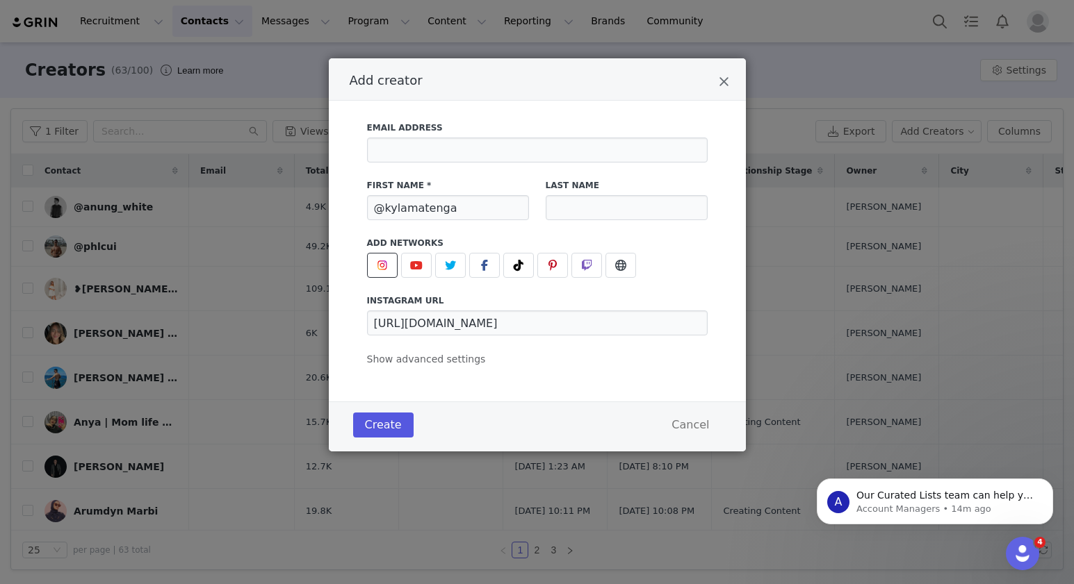
click at [390, 428] on button "Create" at bounding box center [383, 425] width 60 height 25
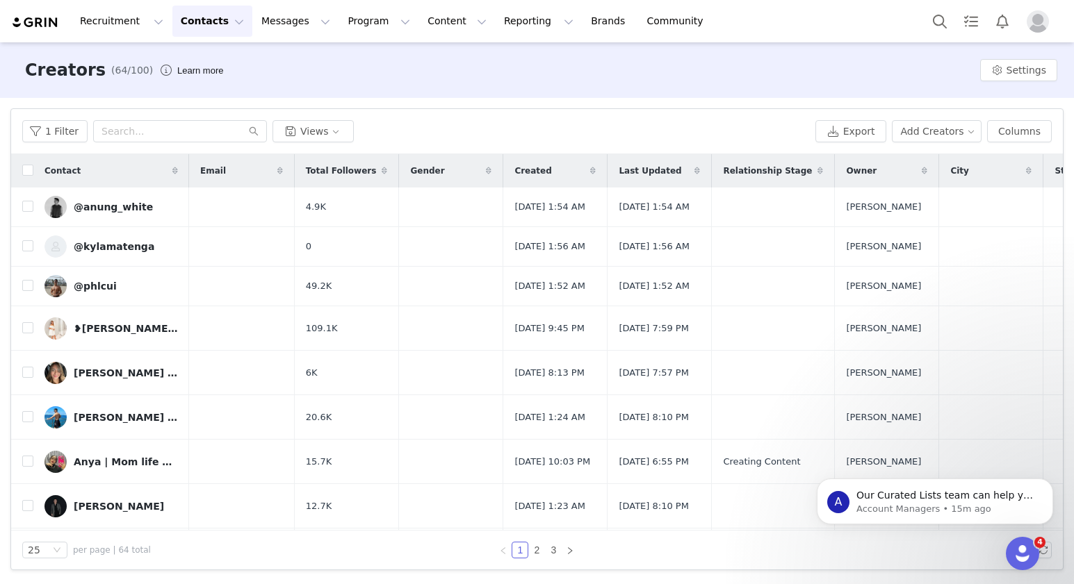
scroll to position [0, 6]
drag, startPoint x: 123, startPoint y: 250, endPoint x: 371, endPoint y: 236, distance: 248.5
click at [129, 252] on div "@kylamatenga" at bounding box center [114, 246] width 81 height 11
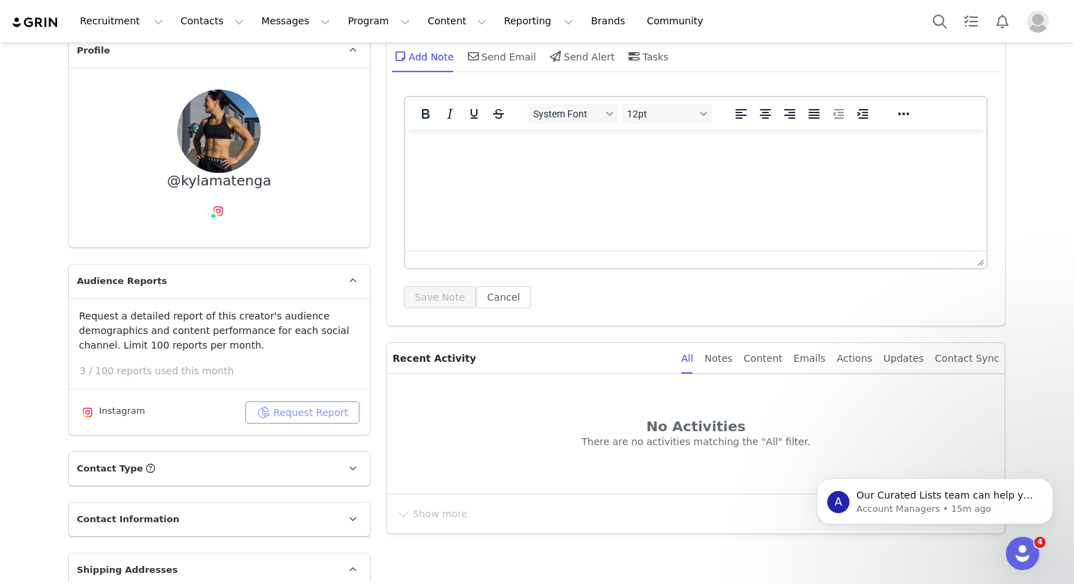
scroll to position [76, 0]
drag, startPoint x: 343, startPoint y: 412, endPoint x: 356, endPoint y: 411, distance: 12.6
click at [344, 412] on button "Request Report" at bounding box center [302, 411] width 114 height 22
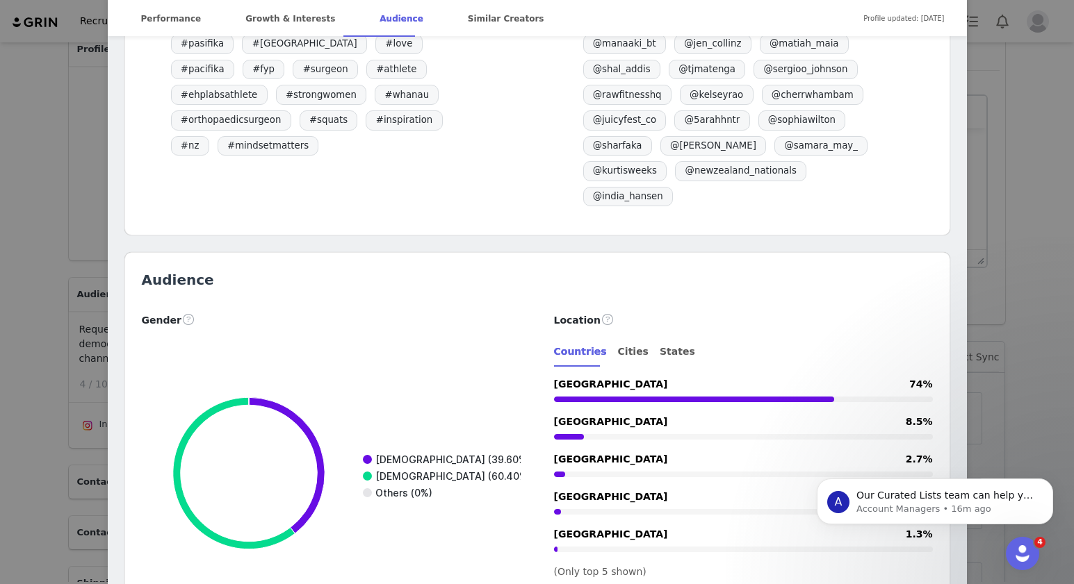
scroll to position [1423, 0]
click at [1008, 128] on div "[PERSON_NAME] @kylamatenga 🦴 Orthopaedic Trainee | Doctor | Athlete 💪🏾 Come for…" at bounding box center [537, 292] width 1074 height 584
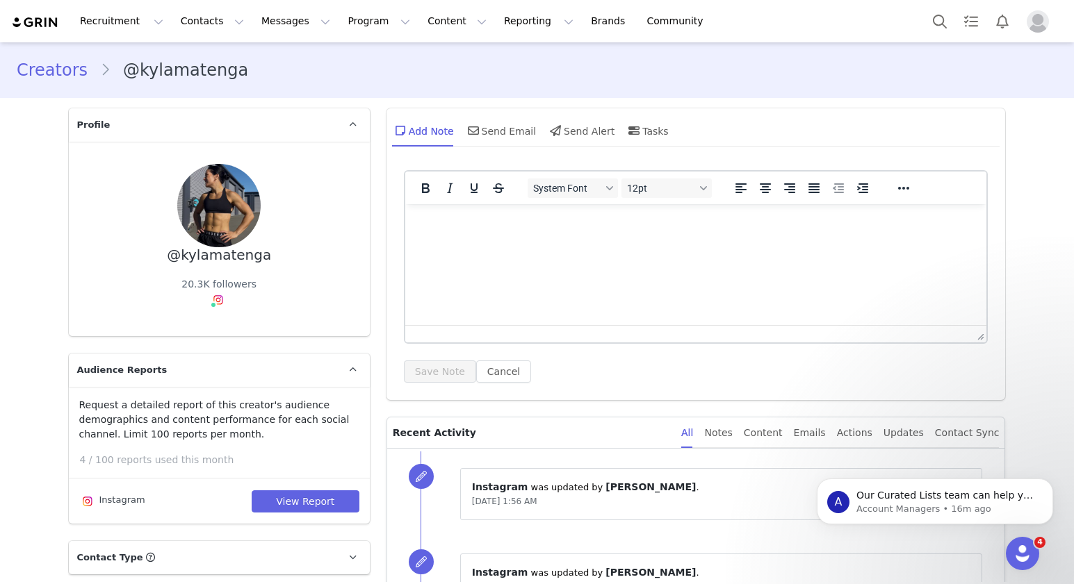
scroll to position [0, 0]
click at [36, 70] on link "Creators" at bounding box center [58, 70] width 83 height 25
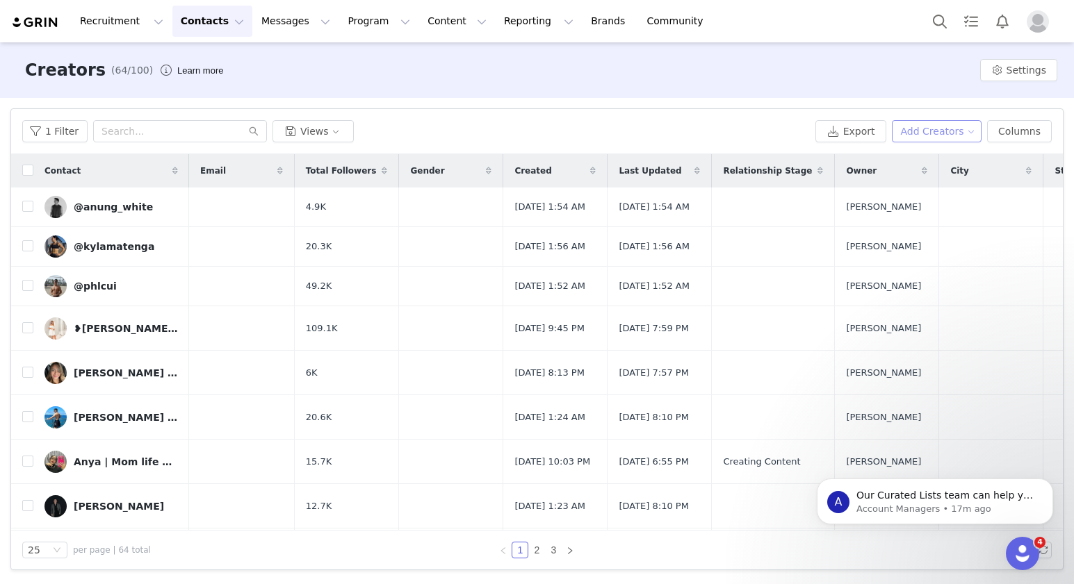
click at [934, 133] on button "Add Creators" at bounding box center [937, 131] width 90 height 22
click at [933, 156] on span "Add a Creator" at bounding box center [938, 158] width 67 height 15
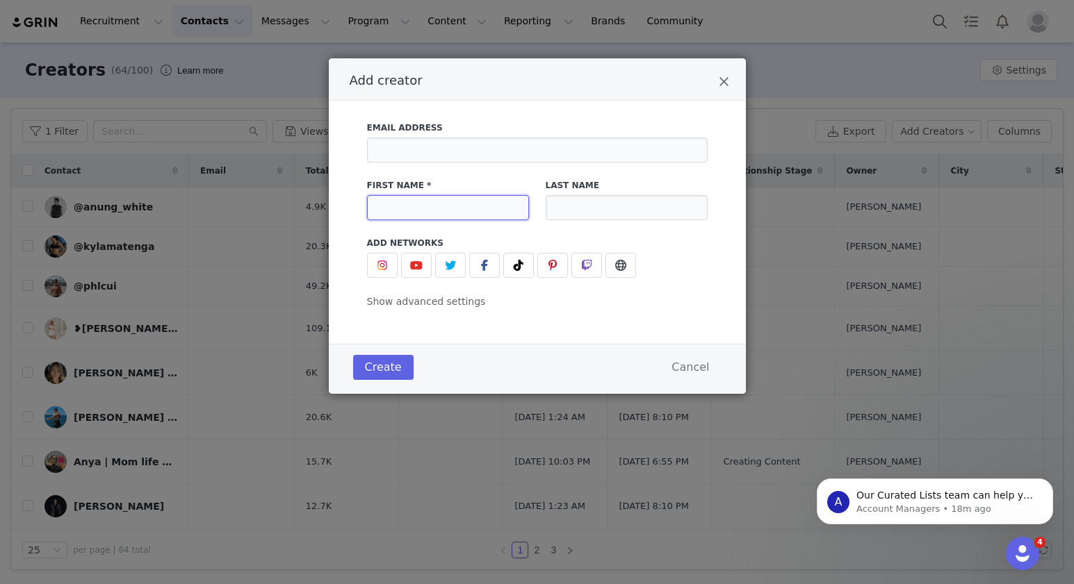
paste input "@erinmaw"
type input "@erinmaw"
drag, startPoint x: 378, startPoint y: 267, endPoint x: 477, endPoint y: 368, distance: 141.0
click at [379, 268] on img "Add creator" at bounding box center [382, 265] width 11 height 11
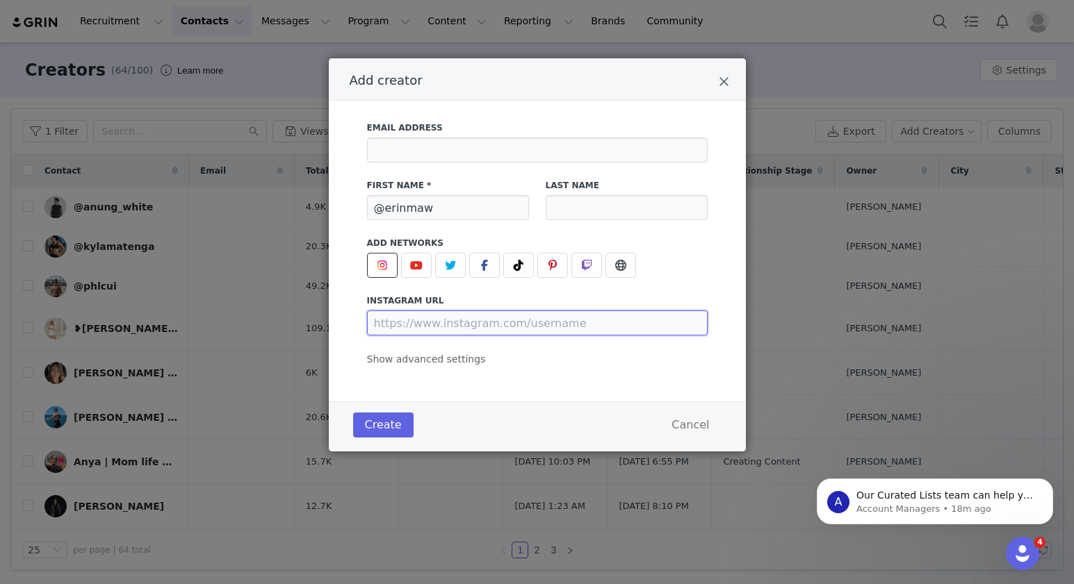
click at [423, 329] on input "Add creator" at bounding box center [537, 323] width 341 height 25
paste input "[URL][DOMAIN_NAME]"
type input "[URL][DOMAIN_NAME]"
drag, startPoint x: 435, startPoint y: 403, endPoint x: 360, endPoint y: 420, distance: 76.9
click at [426, 405] on div "Create Cancel" at bounding box center [537, 427] width 417 height 50
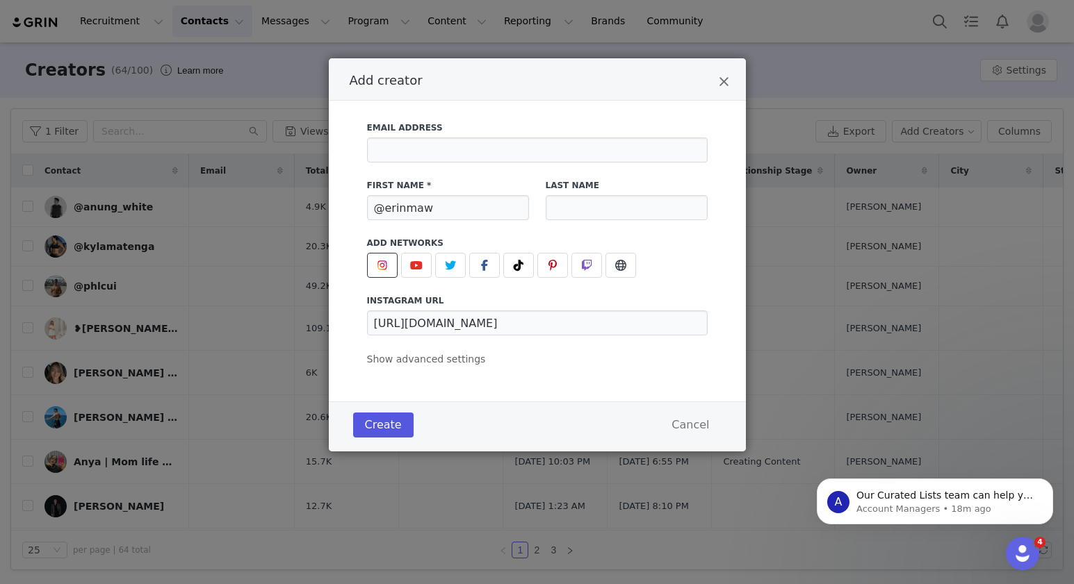
click at [393, 434] on button "Create" at bounding box center [383, 425] width 60 height 25
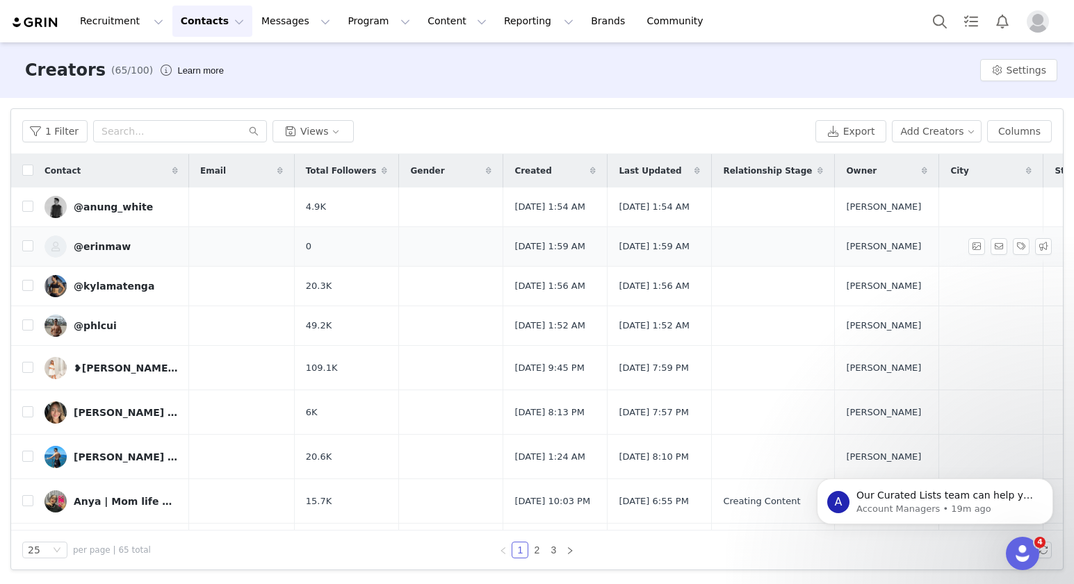
click at [100, 247] on link "@erinmaw" at bounding box center [110, 247] width 133 height 22
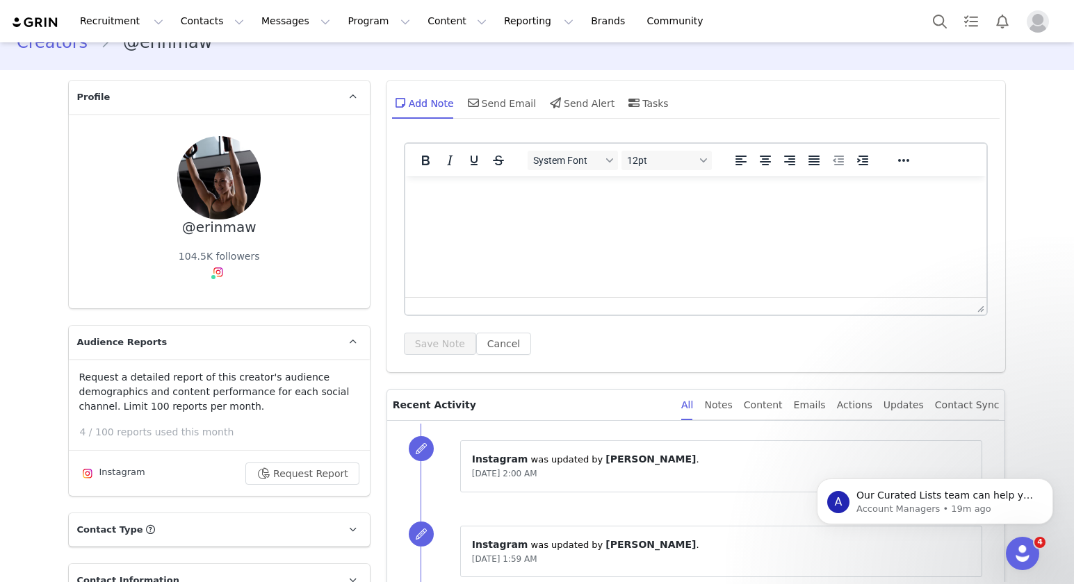
scroll to position [32, 0]
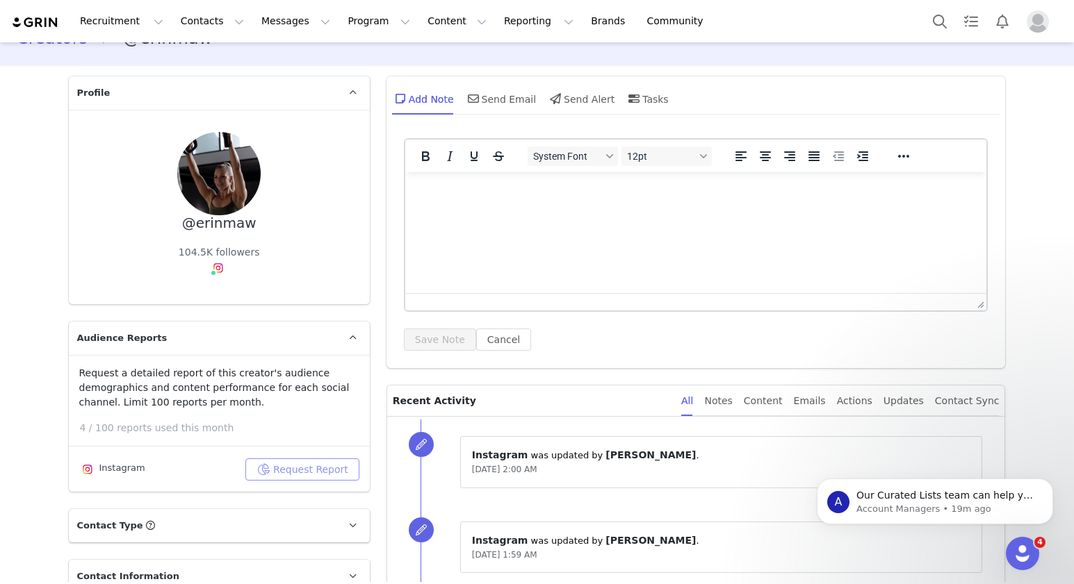
click at [307, 467] on button "Request Report" at bounding box center [302, 470] width 114 height 22
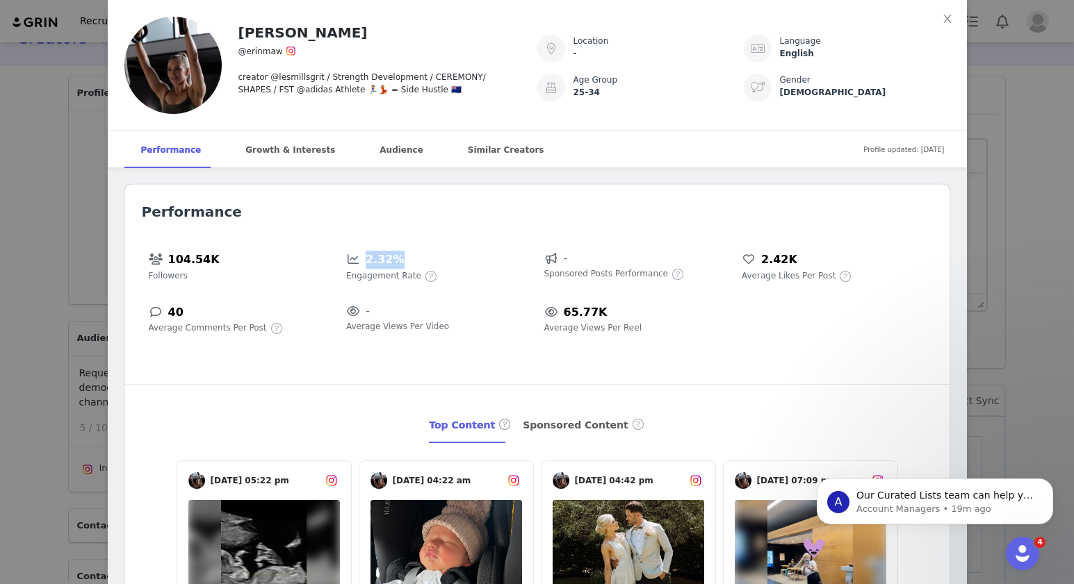
drag, startPoint x: 394, startPoint y: 256, endPoint x: 377, endPoint y: 267, distance: 20.0
click at [367, 256] on div "2.32%" at bounding box center [438, 259] width 184 height 19
copy h5 "2.32%"
